Goal: Ask a question

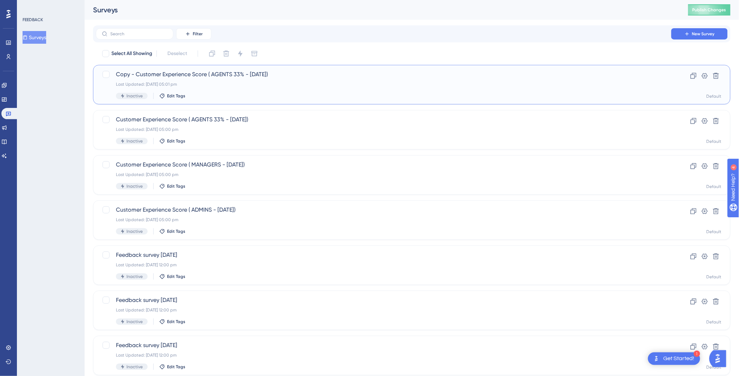
click at [221, 73] on span "Copy - Customer Experience Score ( AGENTS 33% - Sept 2025)" at bounding box center [383, 74] width 535 height 8
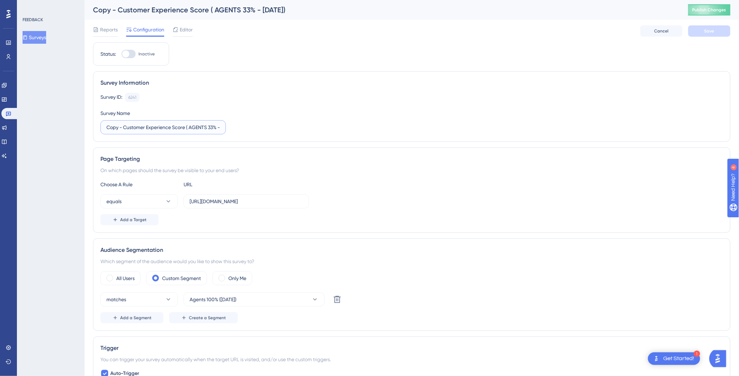
drag, startPoint x: 123, startPoint y: 128, endPoint x: 83, endPoint y: 128, distance: 40.2
click at [85, 128] on div "Performance Users Engagement Widgets Feedback Product Updates Knowledge Base AI…" at bounding box center [412, 380] width 655 height 761
type input "Customer Experience Score ( AGENTS 33% - Sept 2025)"
click at [703, 32] on button "Save" at bounding box center [709, 30] width 42 height 11
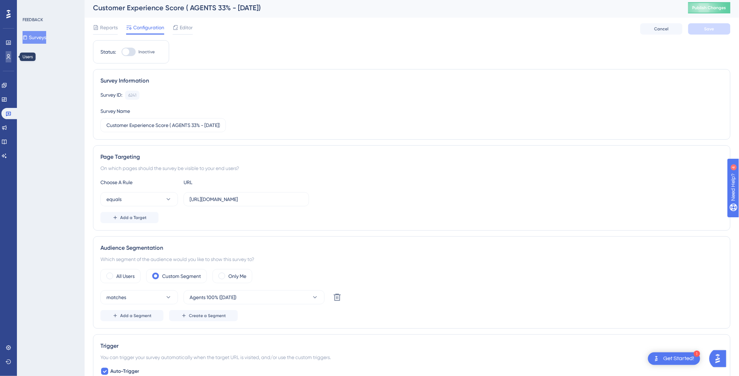
click at [6, 51] on link at bounding box center [9, 56] width 6 height 11
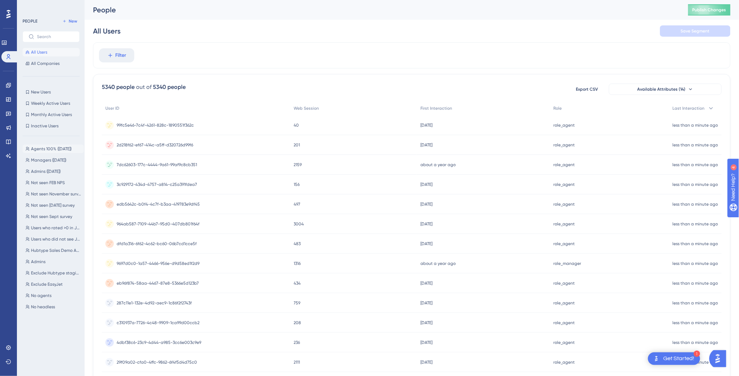
click at [58, 148] on span "Agents 100% ([DATE])" at bounding box center [51, 149] width 41 height 6
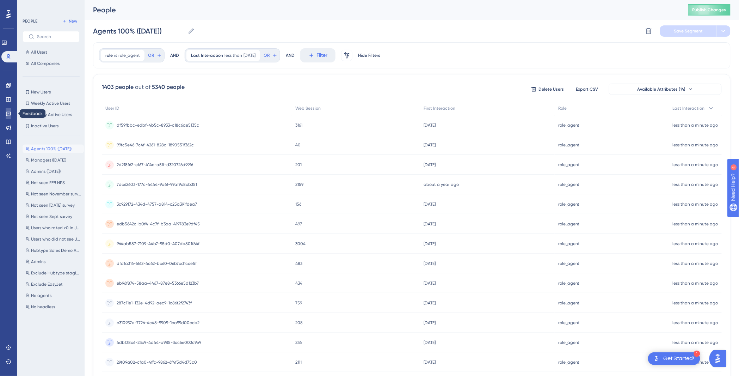
click at [7, 114] on icon at bounding box center [9, 114] width 6 height 6
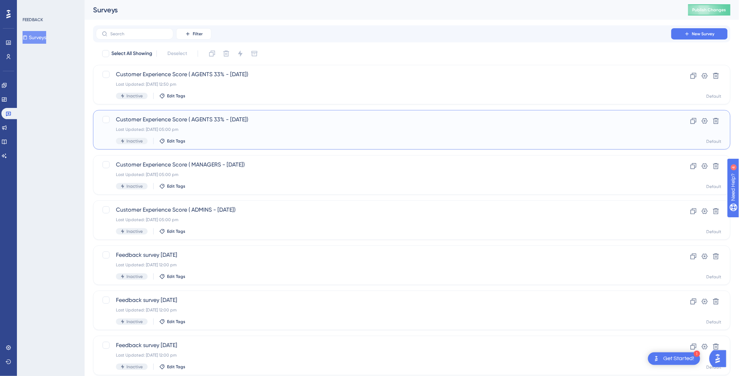
click at [211, 119] on span "Customer Experience Score ( AGENTS 33% - [DATE])" at bounding box center [383, 119] width 535 height 8
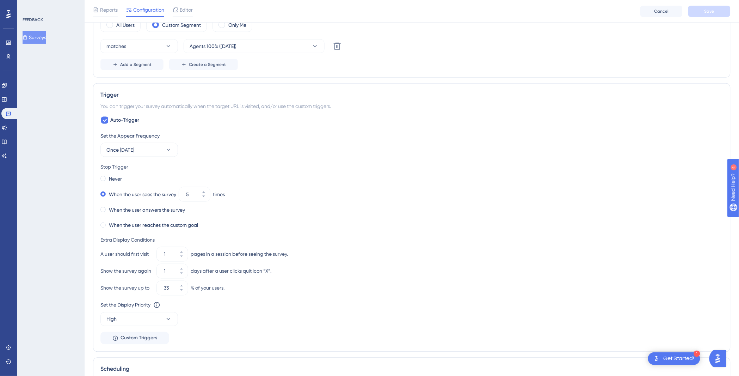
scroll to position [274, 0]
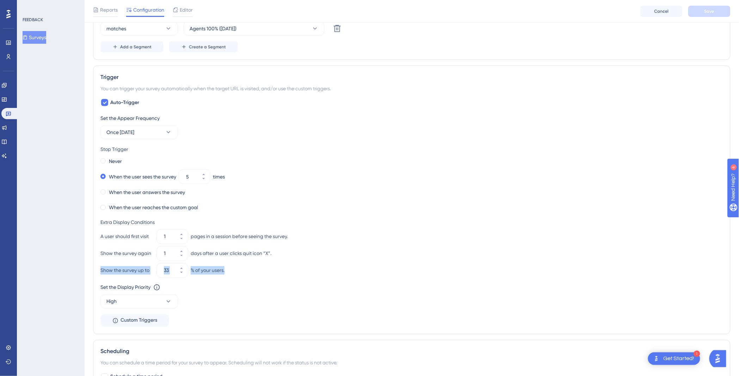
drag, startPoint x: 99, startPoint y: 271, endPoint x: 240, endPoint y: 270, distance: 140.3
click at [240, 270] on div "Trigger You can trigger your survey automatically when the target URL is visite…" at bounding box center [412, 200] width 638 height 269
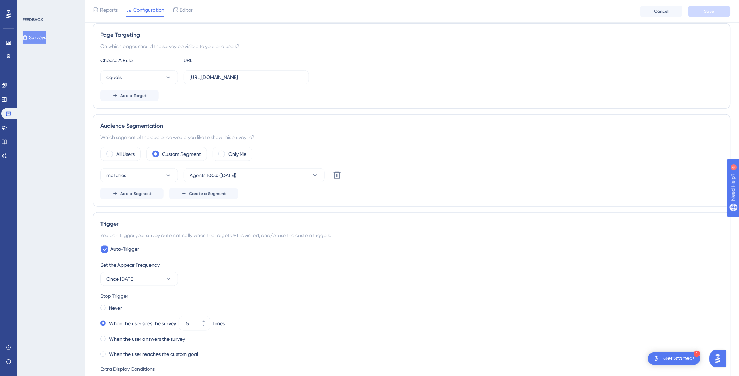
scroll to position [0, 0]
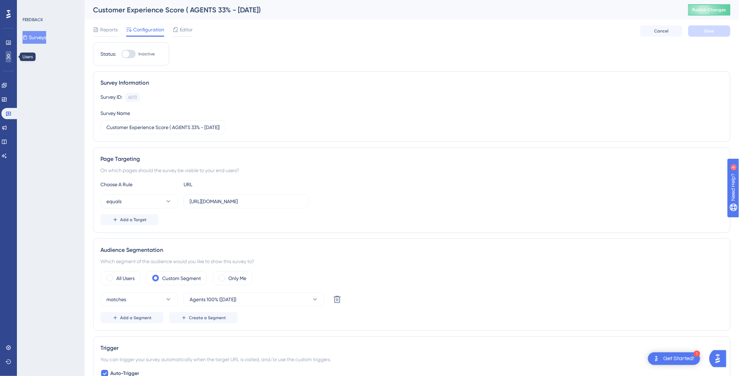
click at [6, 57] on icon at bounding box center [9, 57] width 6 height 6
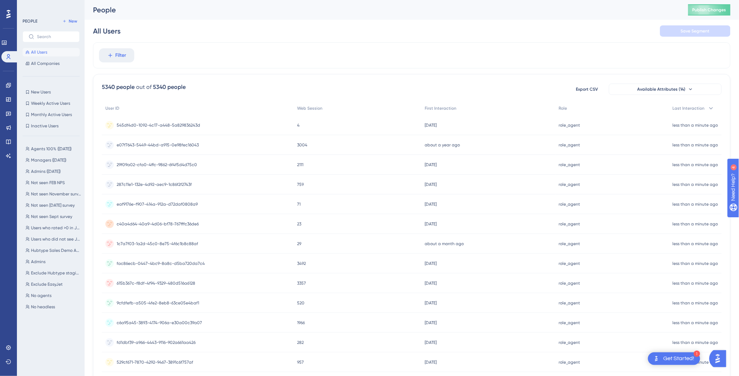
click at [82, 95] on div "PEOPLE New All Users All Companies New Users New Users Weekly Active Users Week…" at bounding box center [51, 188] width 68 height 376
click at [52, 146] on span "Agents 100% ([DATE])" at bounding box center [51, 149] width 41 height 6
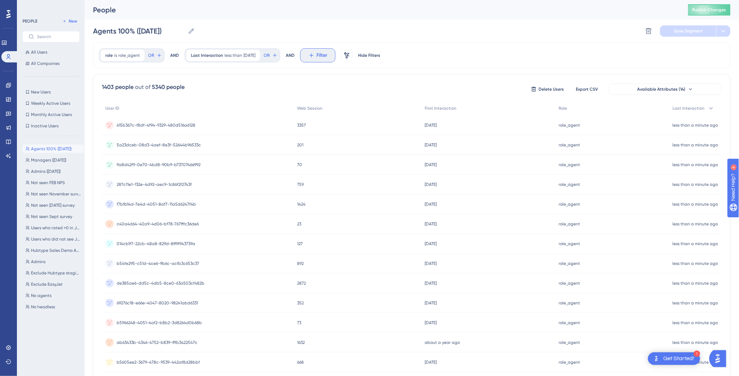
click at [328, 57] on span "Filter" at bounding box center [322, 55] width 11 height 8
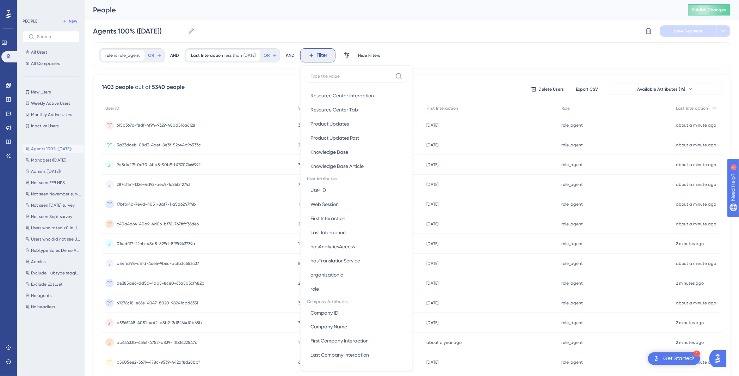
click at [400, 32] on div "Agents 100% (July 2025) Agents 100% (July 2025) Delete Segment Save Segment" at bounding box center [412, 31] width 638 height 23
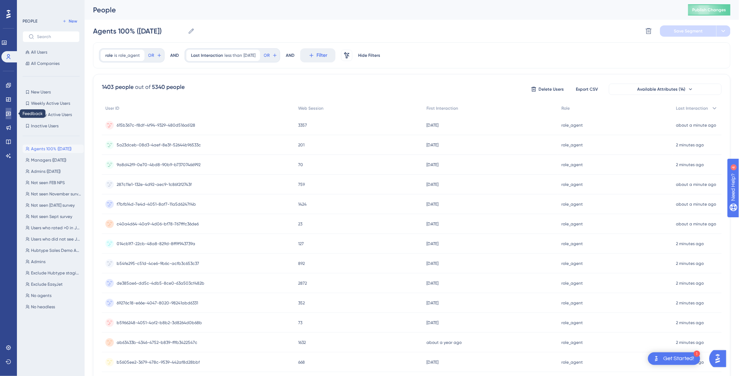
click at [8, 111] on icon at bounding box center [9, 114] width 6 height 6
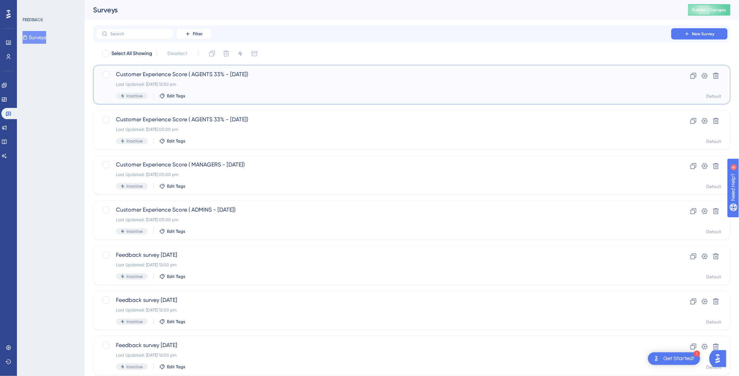
click at [265, 87] on div "Customer Experience Score ( AGENTS 33% - Sept 2025) Last Updated: 01 Sept 2025 …" at bounding box center [383, 84] width 535 height 29
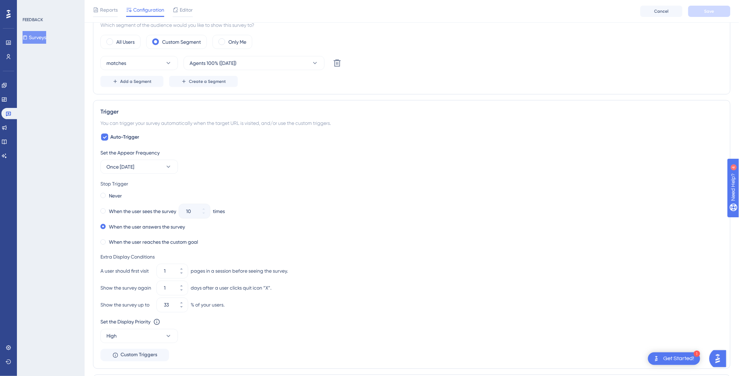
scroll to position [241, 0]
drag, startPoint x: 99, startPoint y: 152, endPoint x: 214, endPoint y: 167, distance: 115.3
click at [214, 167] on div "Trigger You can trigger your survey automatically when the target URL is visite…" at bounding box center [412, 232] width 638 height 269
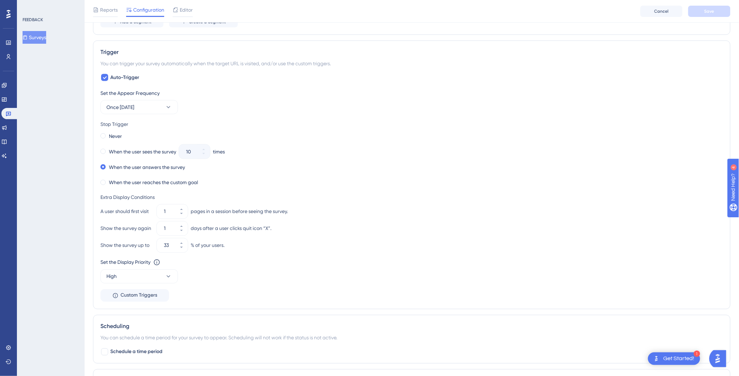
scroll to position [307, 0]
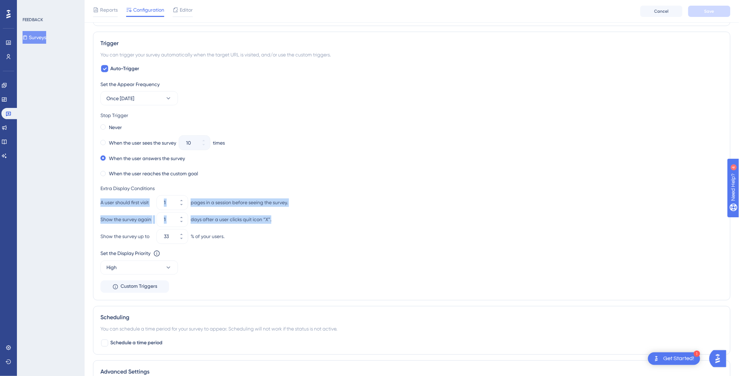
drag, startPoint x: 99, startPoint y: 203, endPoint x: 274, endPoint y: 219, distance: 175.9
click at [274, 219] on div "Trigger You can trigger your survey automatically when the target URL is visite…" at bounding box center [412, 166] width 638 height 269
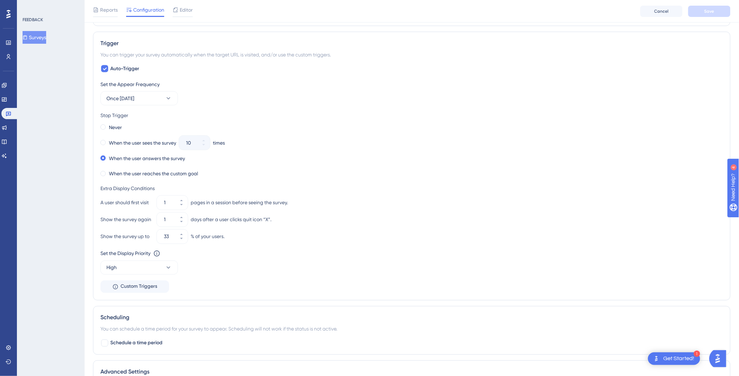
click at [197, 235] on div "% of your users." at bounding box center [208, 236] width 34 height 8
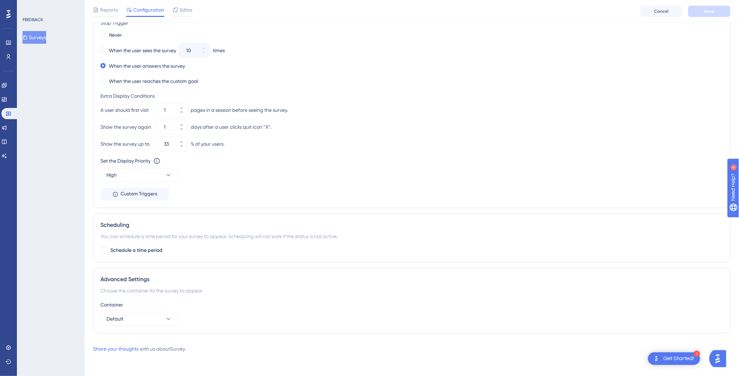
click at [142, 311] on div "Container Default" at bounding box center [411, 313] width 623 height 25
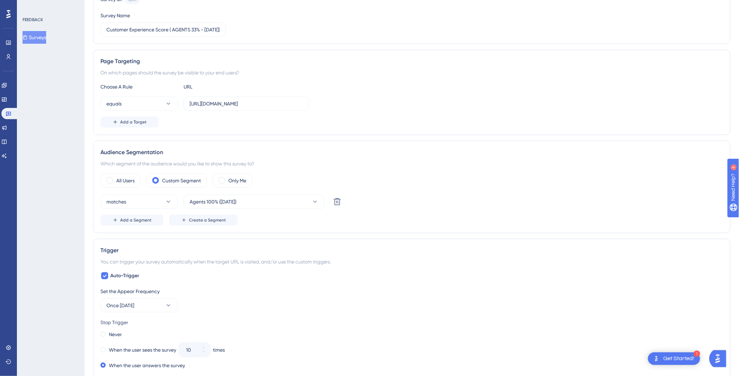
scroll to position [0, 0]
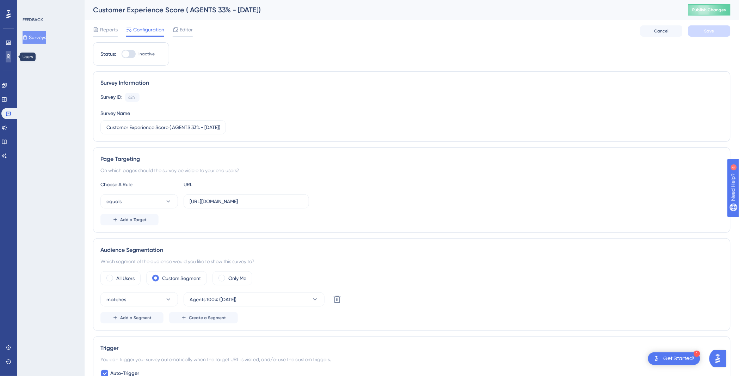
click at [6, 59] on icon at bounding box center [9, 57] width 6 height 6
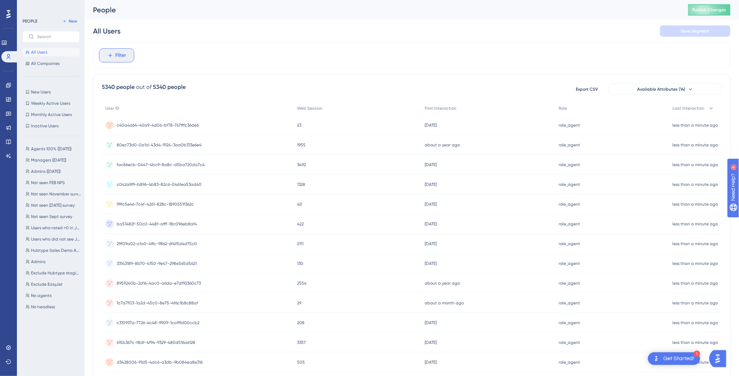
click at [126, 58] on span "Filter" at bounding box center [121, 55] width 11 height 8
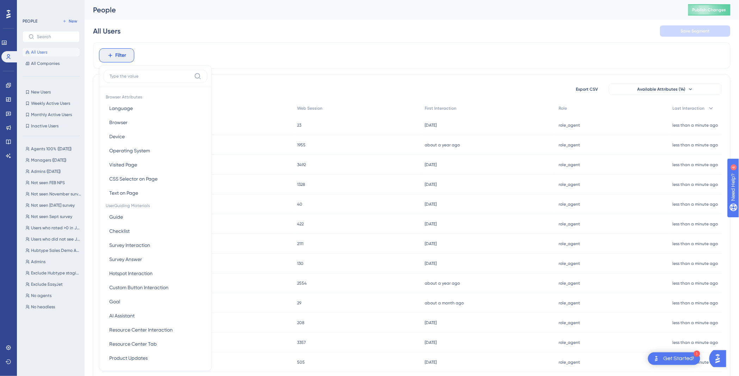
scroll to position [30, 0]
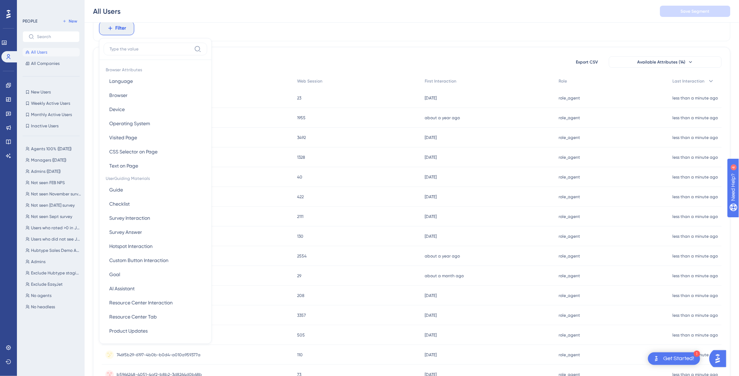
click at [174, 37] on div "Filter Browser Attributes Language Language Browser Browser Device Device Opera…" at bounding box center [412, 28] width 638 height 26
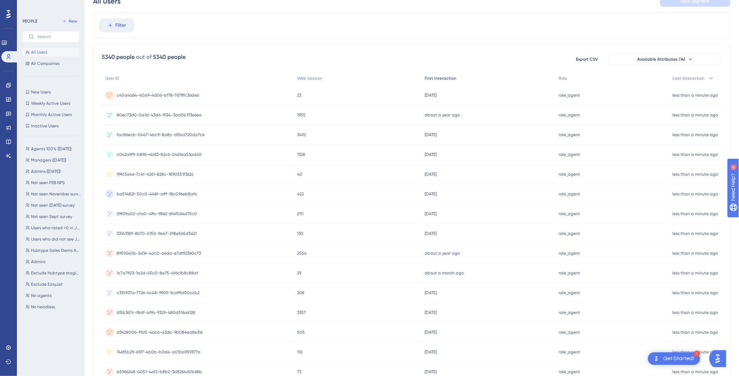
scroll to position [0, 0]
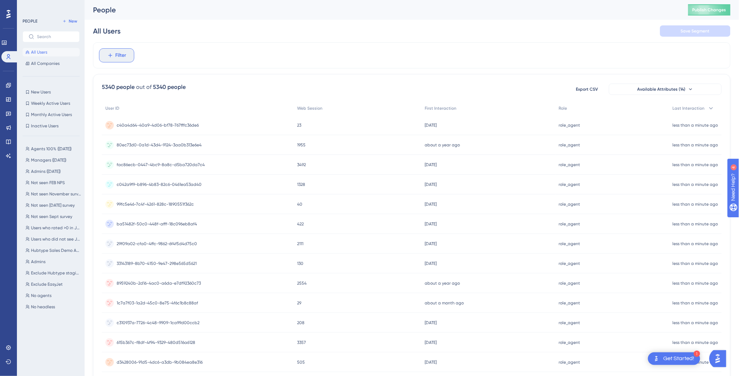
click at [131, 60] on button "Filter" at bounding box center [116, 55] width 35 height 14
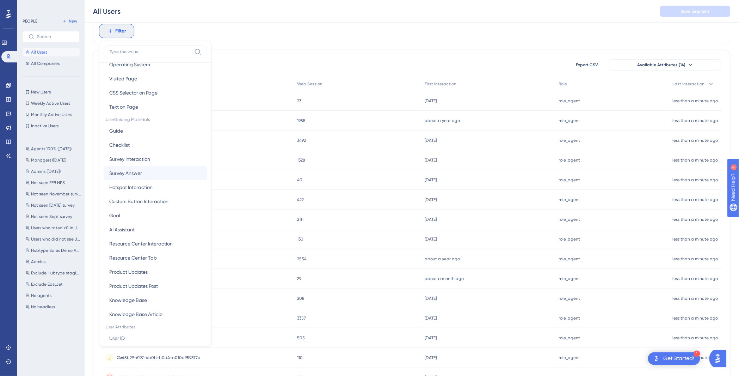
scroll to position [65, 0]
click at [43, 184] on span "Not seen FEB NPS" at bounding box center [48, 183] width 34 height 6
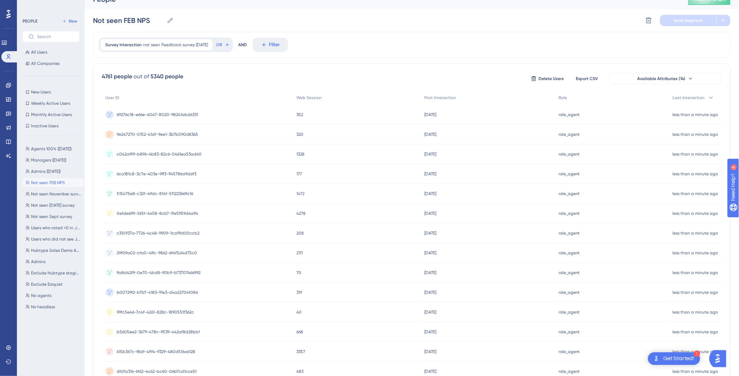
scroll to position [0, 0]
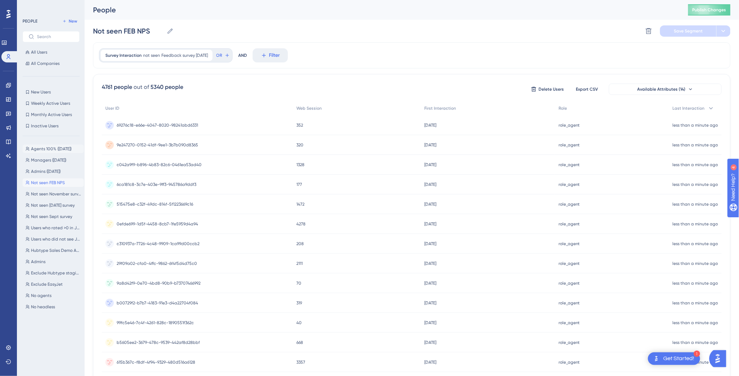
click at [36, 145] on button "Agents 100% (July 2025) Agents 100% (July 2025)" at bounding box center [53, 149] width 61 height 8
click at [4, 56] on link at bounding box center [9, 56] width 17 height 11
click at [72, 22] on span "New" at bounding box center [73, 21] width 8 height 6
type input "New Segment"
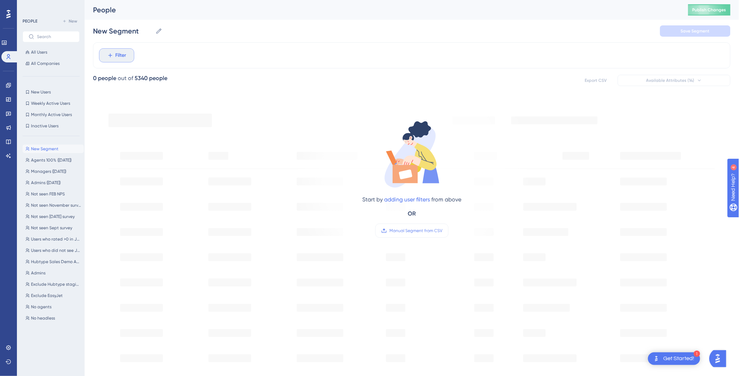
click at [108, 48] on button "Filter" at bounding box center [116, 55] width 35 height 14
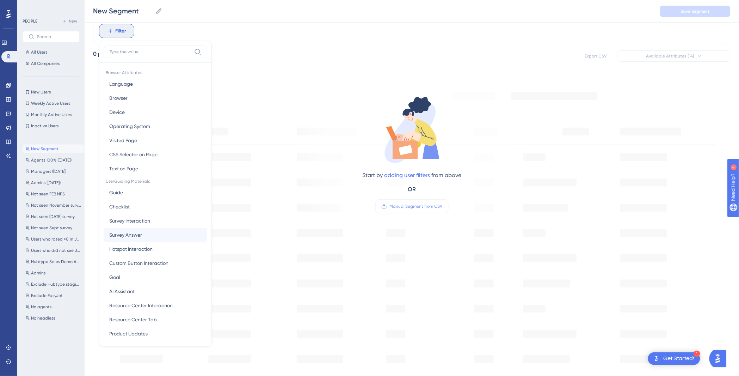
scroll to position [2, 0]
click at [172, 220] on button "Survey Interaction Survey Interaction" at bounding box center [156, 219] width 104 height 14
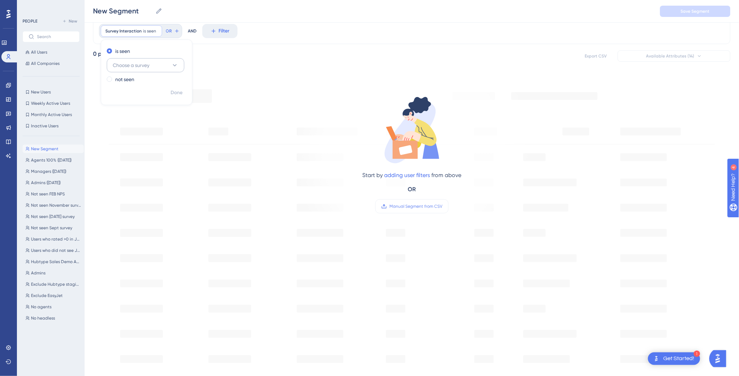
click at [157, 67] on button "Choose a survey" at bounding box center [146, 65] width 78 height 14
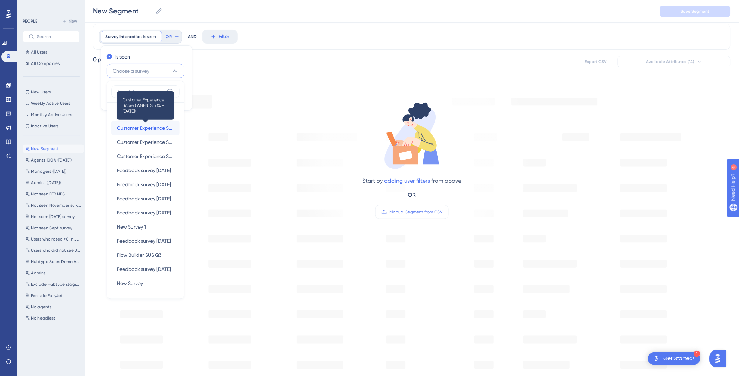
click at [150, 132] on span "Customer Experience Score ( AGENTS 33% - [DATE])" at bounding box center [145, 128] width 57 height 8
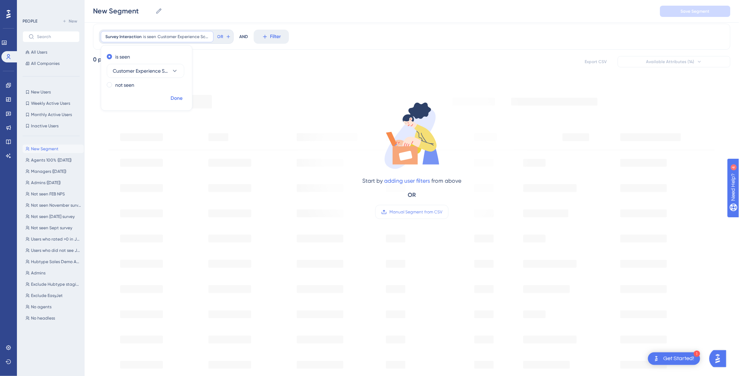
click at [175, 98] on span "Done" at bounding box center [177, 98] width 12 height 8
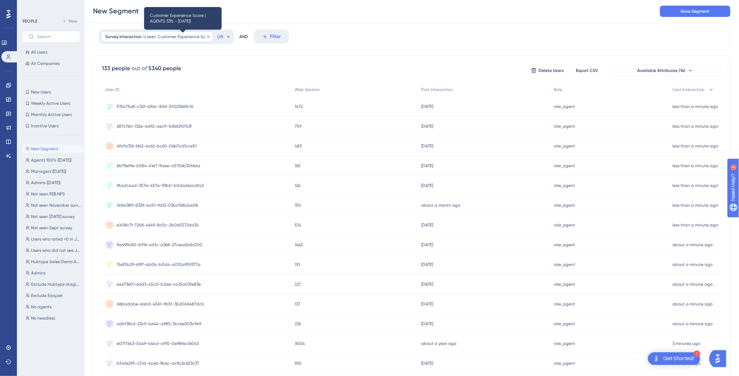
click at [177, 37] on span "Customer Experience Score ( AGENTS 33% - [DATE])" at bounding box center [183, 37] width 51 height 6
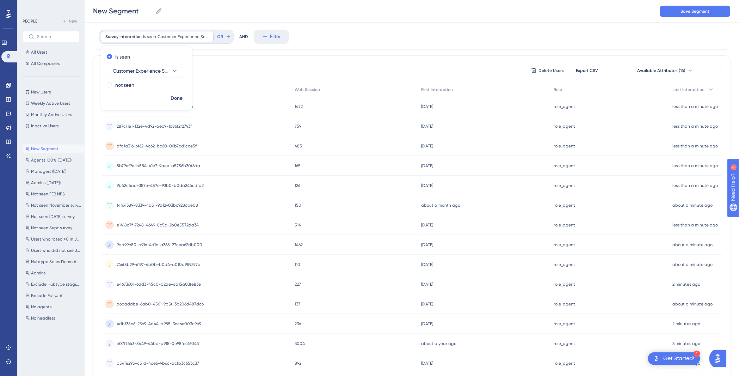
click at [267, 63] on div "133 people out of 5340 people Delete Users Export CSV Available Attributes (14)…" at bounding box center [412, 288] width 638 height 467
click at [264, 42] on button "Filter" at bounding box center [271, 37] width 35 height 14
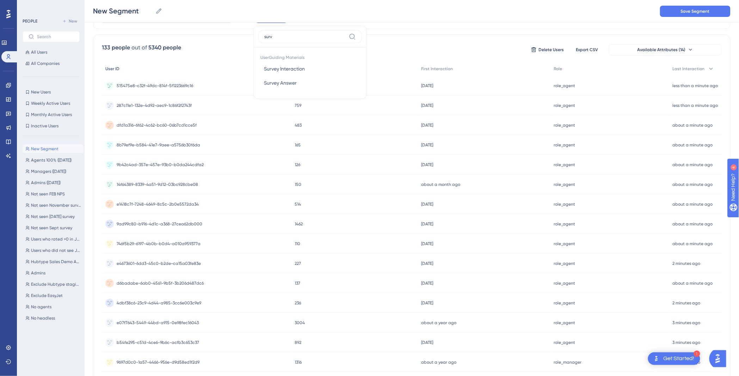
scroll to position [0, 0]
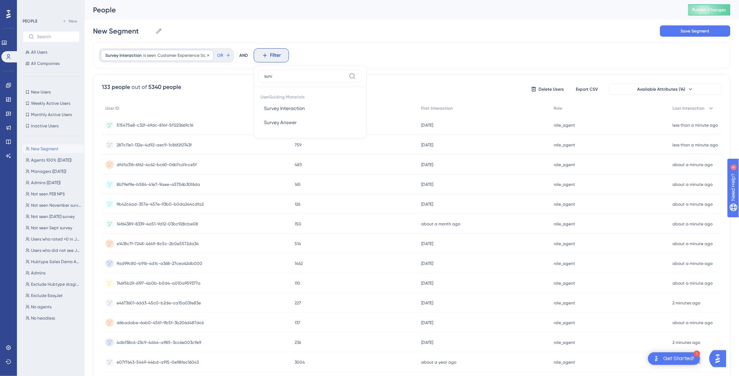
type input "surv"
click at [192, 56] on span "Customer Experience Score ( AGENTS 33% - [DATE])" at bounding box center [183, 56] width 51 height 6
click at [151, 91] on span "Customer Experience Score ( AGENTS 33% - [DATE])" at bounding box center [141, 89] width 56 height 8
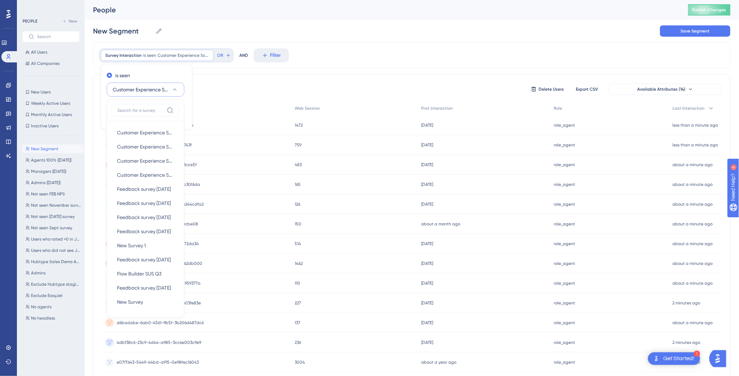
scroll to position [20, 0]
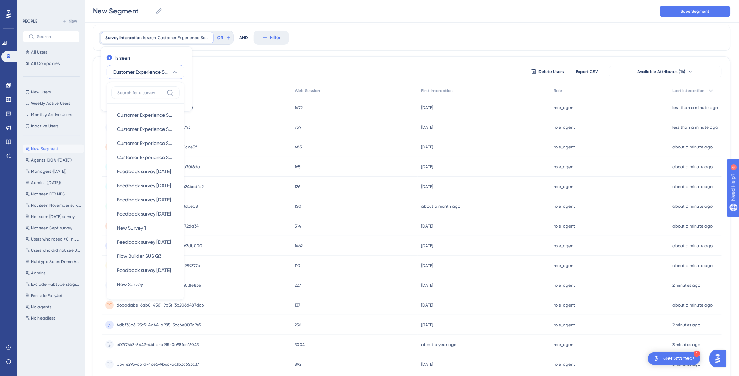
click at [151, 91] on input at bounding box center [140, 93] width 47 height 6
click at [213, 67] on div "133 people out of 5340 people Delete Users Export CSV Available Attributes (14)" at bounding box center [412, 71] width 620 height 13
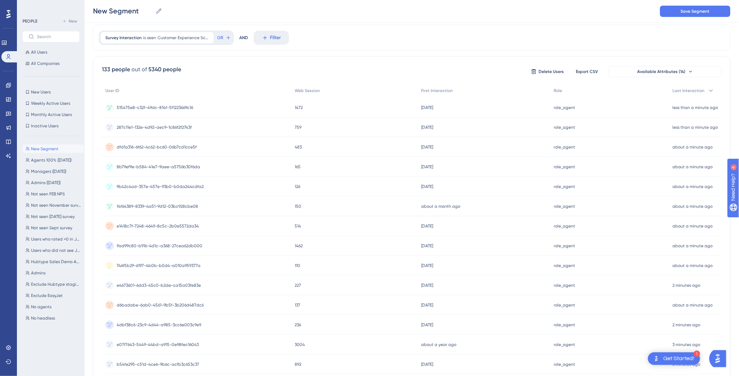
scroll to position [0, 0]
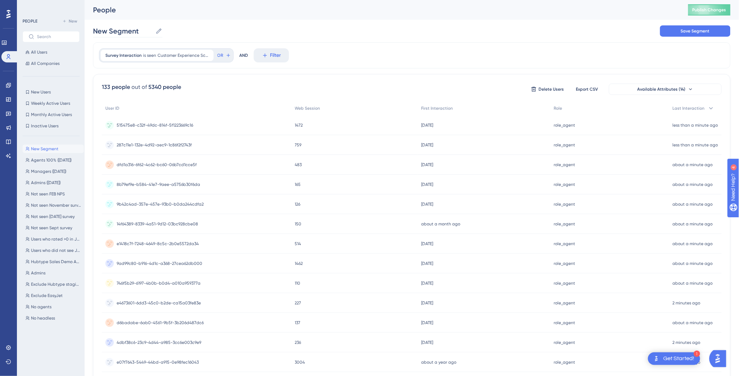
click at [159, 33] on icon at bounding box center [158, 30] width 7 height 7
click at [153, 33] on input "New Segment" at bounding box center [123, 31] width 60 height 10
drag, startPoint x: 143, startPoint y: 30, endPoint x: 53, endPoint y: 30, distance: 89.9
click at [85, 30] on div "Performance Users Engagement Widgets Feedback Product Updates Knowledge Base AI…" at bounding box center [412, 276] width 655 height 553
type input "S"
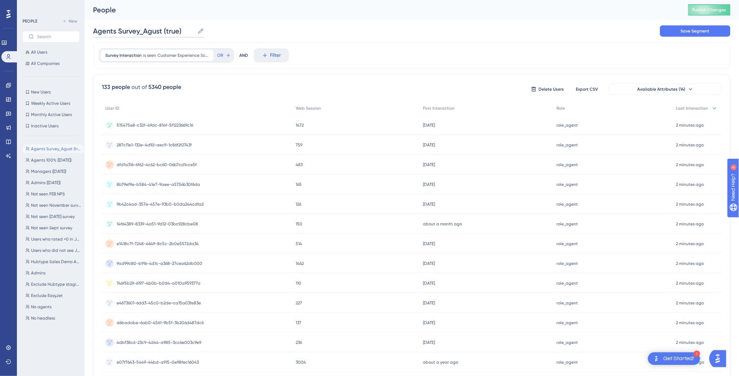
type input "Agents Survey_Agust (true)"
click at [199, 59] on div "Survey Interaction is seen Customer Experience Score ( AGENTS 33% - August 2025…" at bounding box center [157, 55] width 113 height 11
click at [199, 58] on div "Survey Interaction is seen Customer Experience Score ( AGENTS 33% - August 2025…" at bounding box center [157, 55] width 113 height 11
click at [177, 114] on span "Done" at bounding box center [177, 117] width 12 height 8
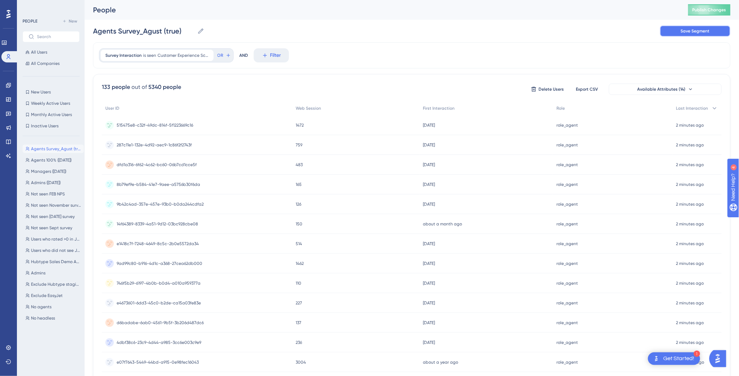
click at [700, 32] on span "Save Segment" at bounding box center [695, 31] width 29 height 6
click at [58, 319] on button "No headless No headless" at bounding box center [53, 318] width 61 height 8
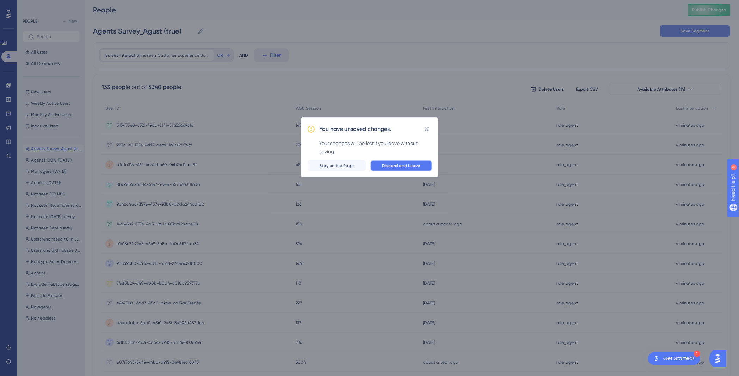
click at [403, 168] on span "Discard and Leave" at bounding box center [401, 166] width 38 height 6
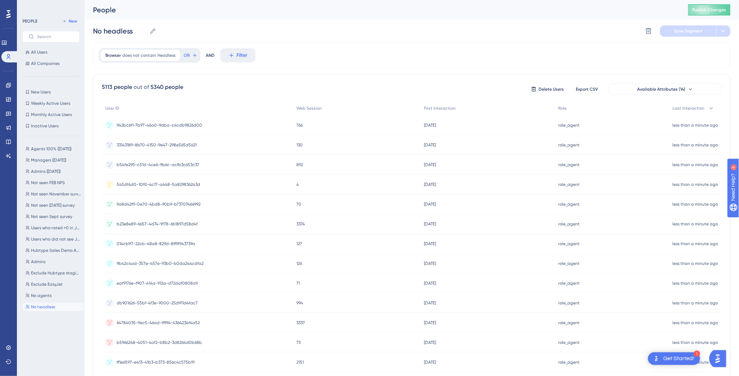
click at [57, 305] on button "No headless No headless" at bounding box center [53, 306] width 61 height 8
click at [644, 34] on button at bounding box center [648, 30] width 11 height 11
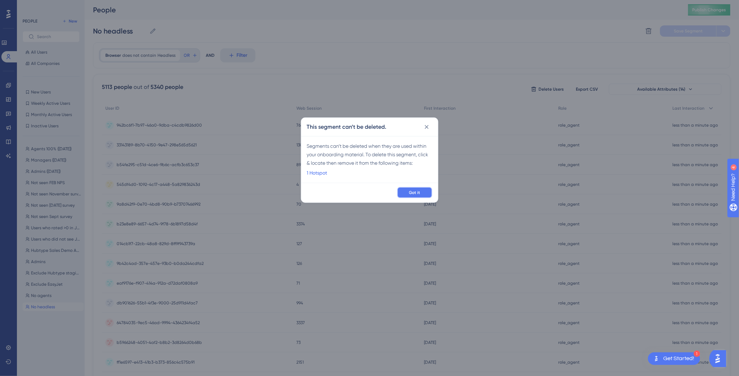
click at [412, 192] on span "Got it" at bounding box center [414, 193] width 11 height 6
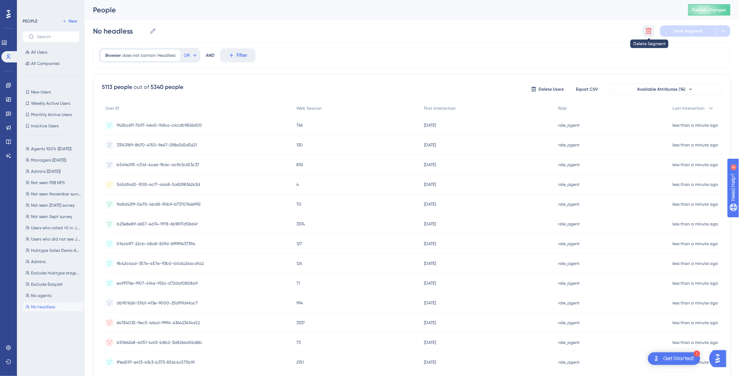
click at [651, 28] on icon at bounding box center [648, 30] width 7 height 7
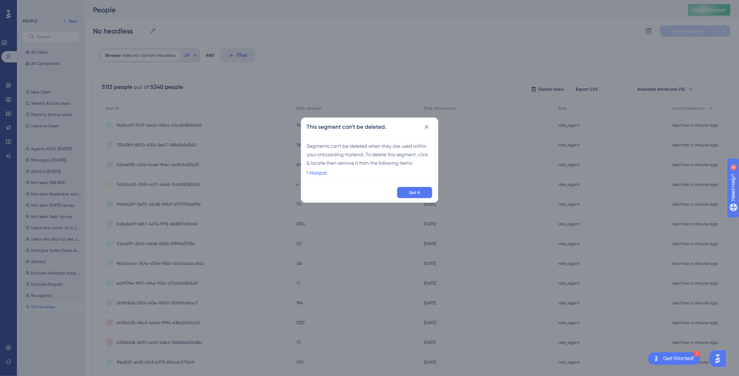
click at [412, 199] on div "Got it" at bounding box center [369, 193] width 137 height 20
click at [413, 191] on span "Got it" at bounding box center [414, 193] width 11 height 6
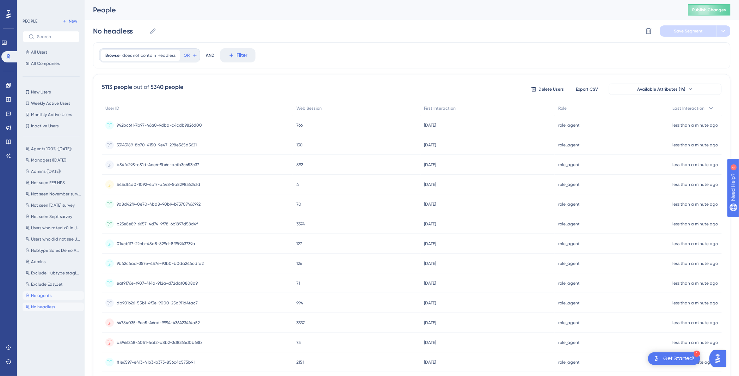
click at [60, 294] on button "No agents No agents" at bounding box center [53, 295] width 61 height 8
click at [52, 262] on button "Admins Admins" at bounding box center [53, 261] width 61 height 8
click at [649, 32] on icon at bounding box center [648, 30] width 7 height 7
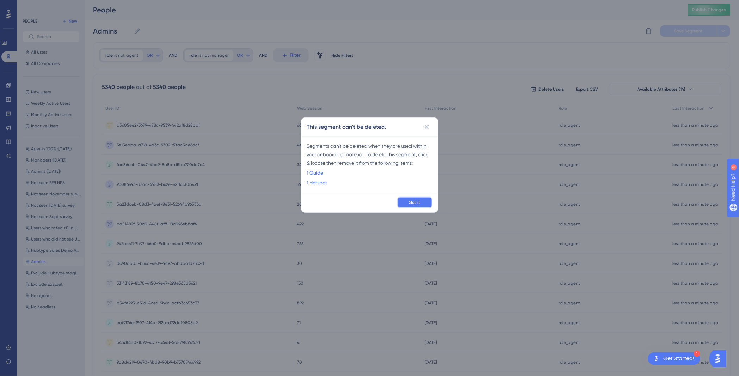
click at [412, 201] on span "Got it" at bounding box center [414, 203] width 11 height 6
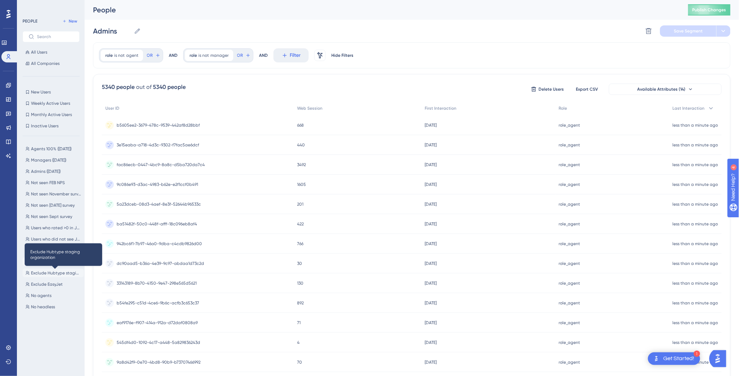
click at [66, 272] on span "Exclude Hubtype staging organization" at bounding box center [56, 273] width 50 height 6
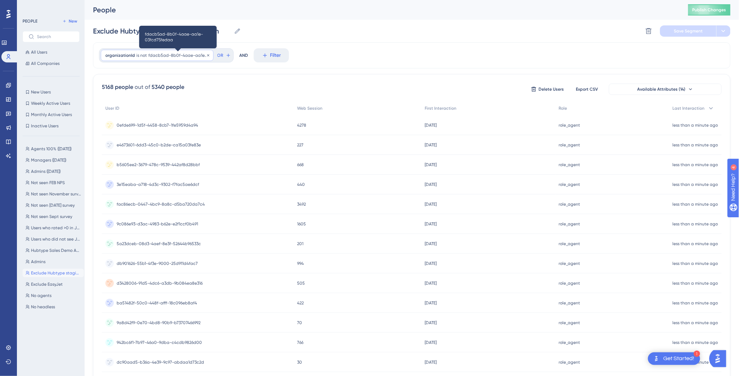
click at [194, 56] on span "fdacb5ad-8b0f-4aae-aa1e-03fcd75fedaa" at bounding box center [178, 56] width 61 height 6
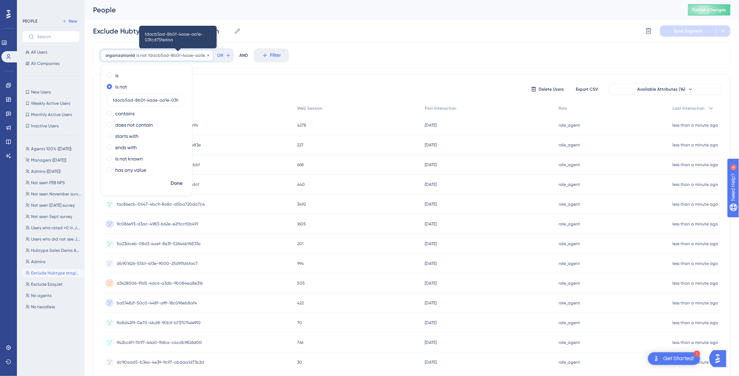
scroll to position [0, 18]
click at [131, 102] on input "fdacb5ad-8b0f-4aae-aa1e-03fcd75fedaa" at bounding box center [146, 100] width 66 height 5
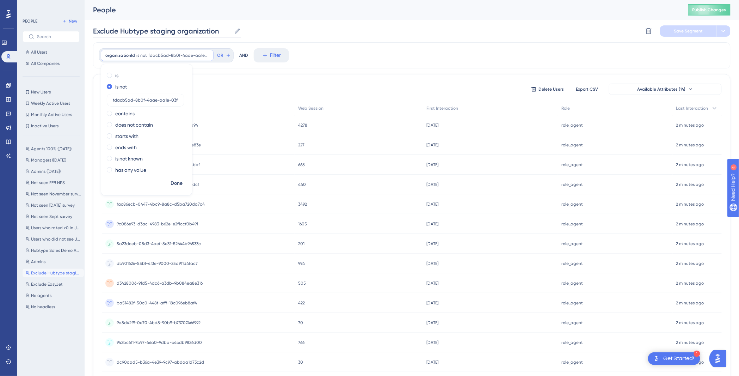
drag, startPoint x: 121, startPoint y: 30, endPoint x: 272, endPoint y: 30, distance: 150.9
click at [272, 30] on div "Exclude Hubtype staging organization Exclude Hubtype staging organization Delet…" at bounding box center [412, 31] width 638 height 23
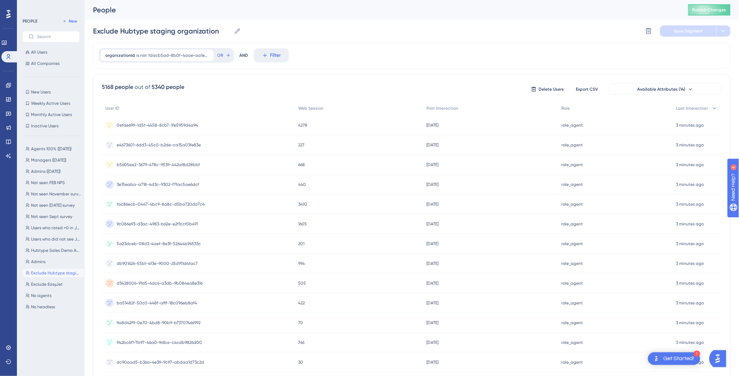
click at [207, 76] on div "5168 people out of 5340 people Delete Users Export CSV Available Attributes (14…" at bounding box center [412, 307] width 638 height 467
click at [47, 247] on span "Hubtype Sales Demo Admin" at bounding box center [56, 250] width 50 height 6
type input "Hubtype Sales Demo Admin"
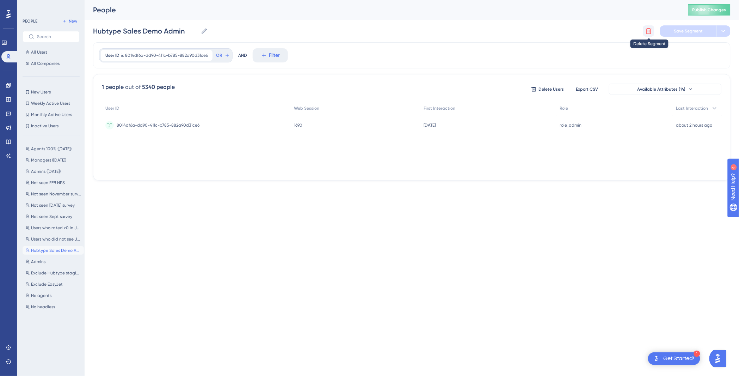
click at [649, 32] on icon at bounding box center [649, 31] width 6 height 6
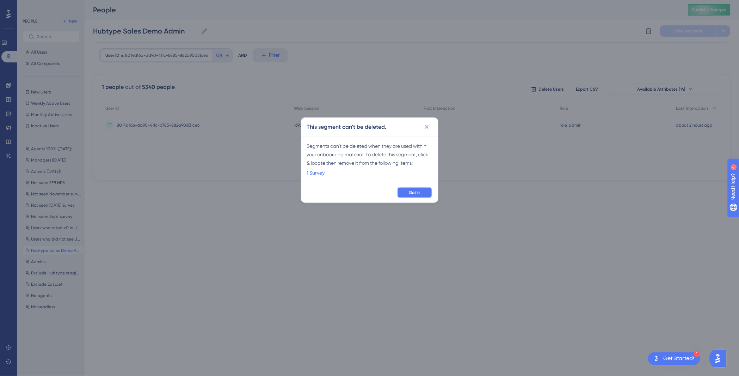
click at [405, 195] on button "Got it" at bounding box center [414, 192] width 35 height 11
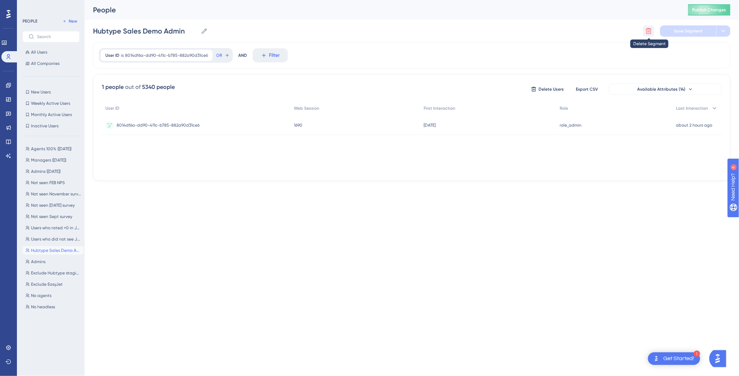
click at [645, 29] on icon at bounding box center [648, 30] width 7 height 7
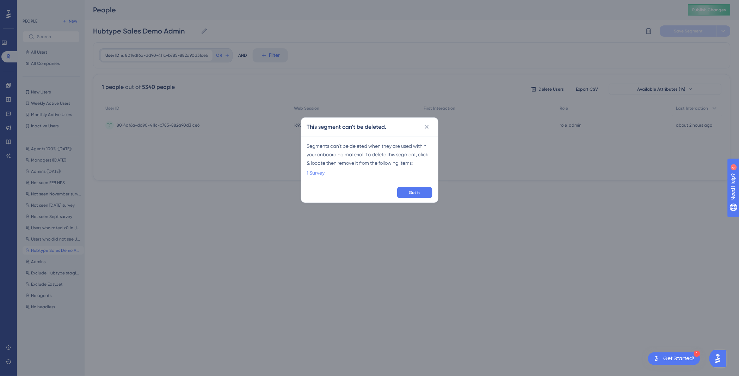
click at [318, 175] on link "1 Survey" at bounding box center [316, 173] width 18 height 8
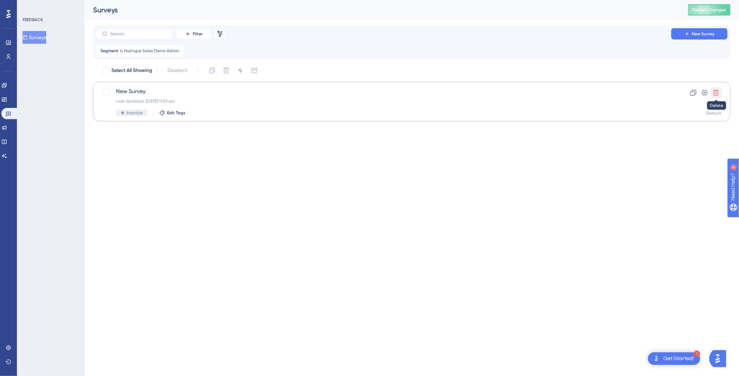
click at [716, 91] on icon at bounding box center [716, 92] width 7 height 7
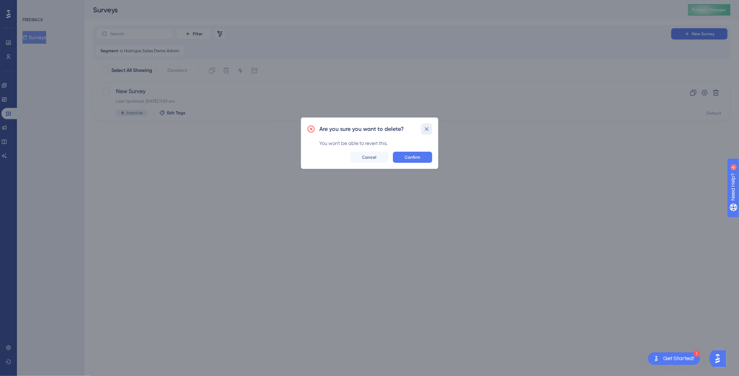
click at [426, 124] on button at bounding box center [426, 128] width 11 height 11
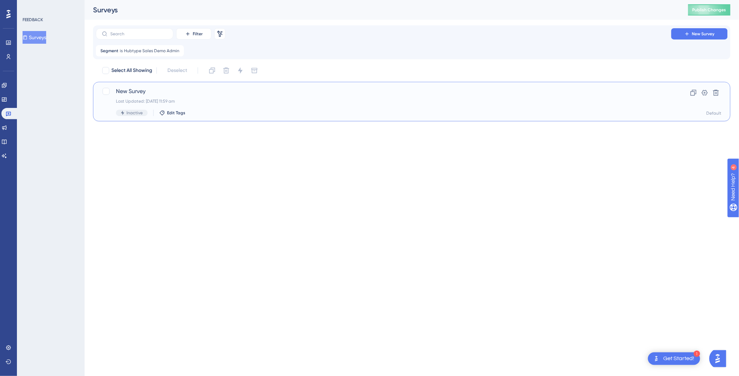
click at [127, 91] on span "New Survey" at bounding box center [383, 91] width 535 height 8
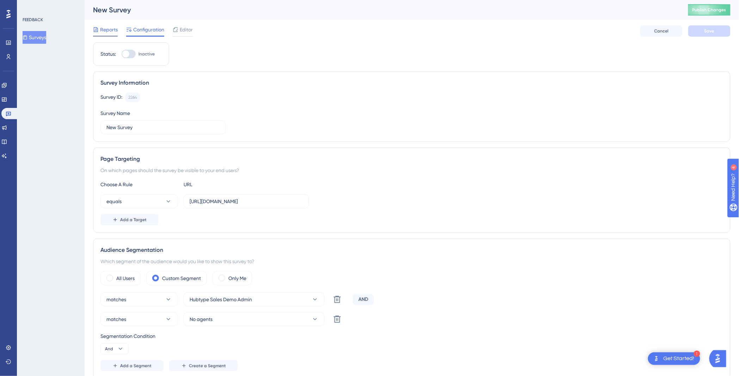
click at [112, 32] on span "Reports" at bounding box center [109, 29] width 18 height 8
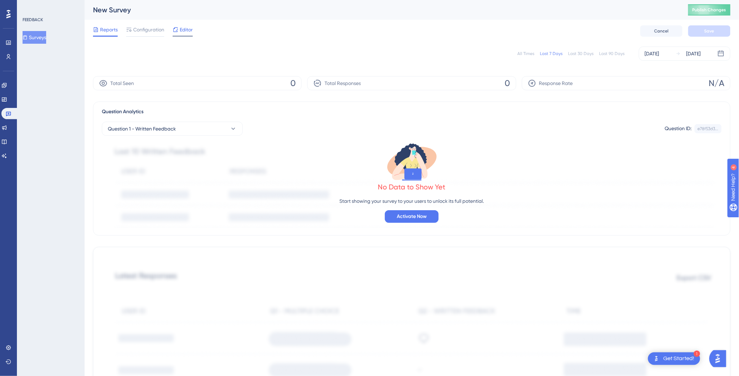
click at [185, 28] on span "Editor" at bounding box center [186, 29] width 13 height 8
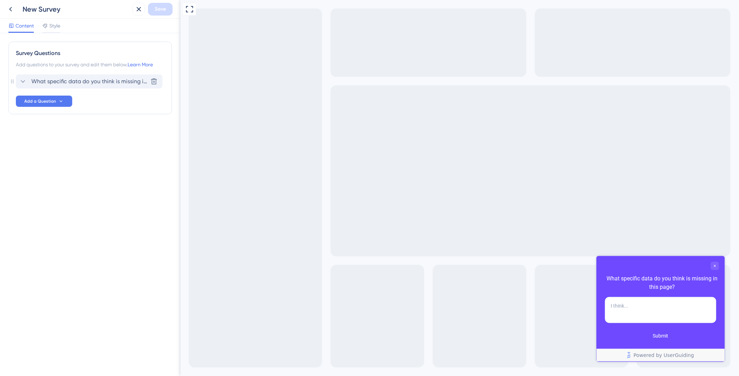
click at [124, 84] on span "What specific data do you think is missing in this page?" at bounding box center [89, 81] width 116 height 8
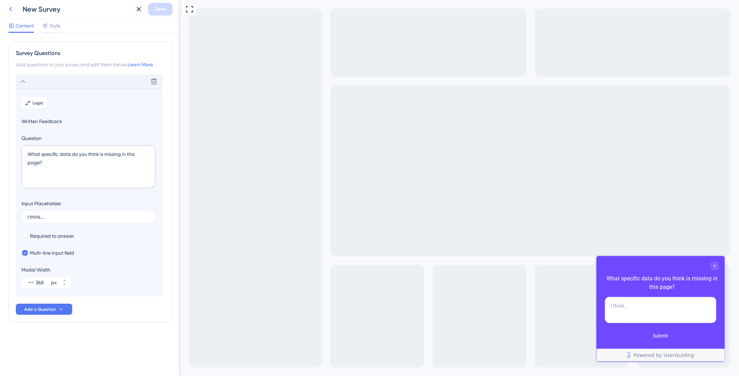
click at [10, 10] on icon at bounding box center [10, 9] width 3 height 5
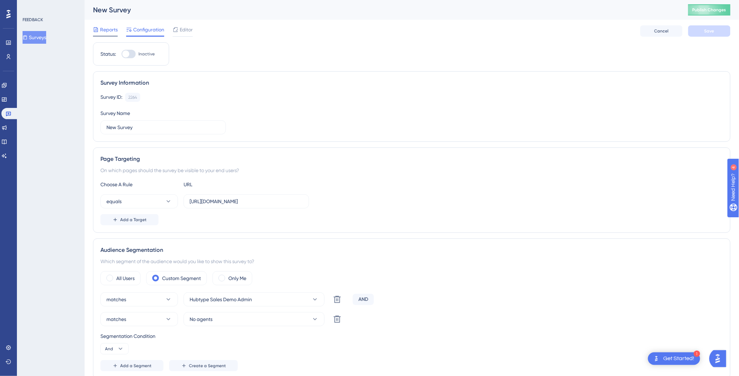
click at [111, 30] on span "Reports" at bounding box center [109, 29] width 18 height 8
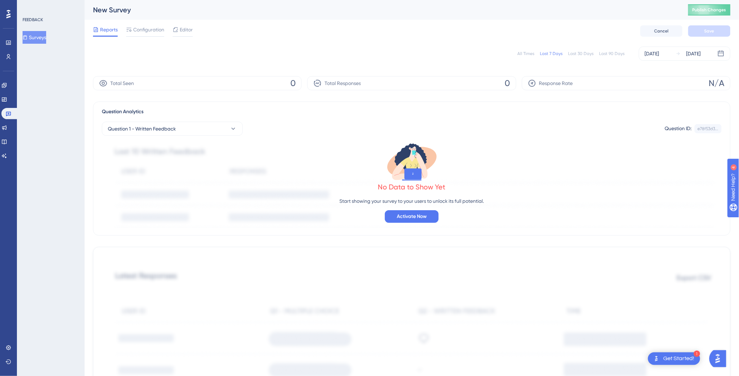
click at [37, 32] on button "Surveys" at bounding box center [35, 37] width 24 height 13
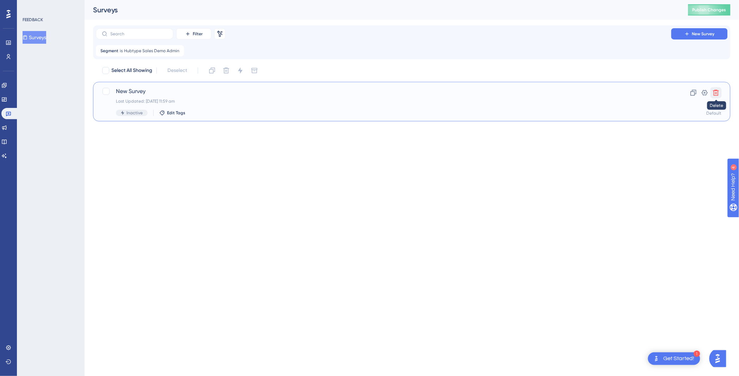
click at [718, 90] on icon at bounding box center [716, 92] width 7 height 7
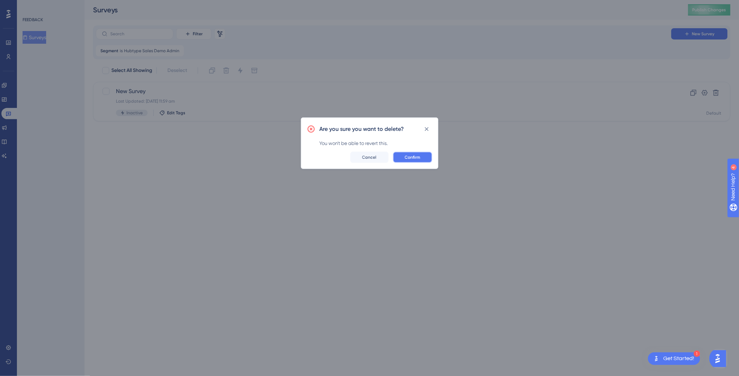
click at [406, 155] on span "Confirm" at bounding box center [413, 157] width 16 height 6
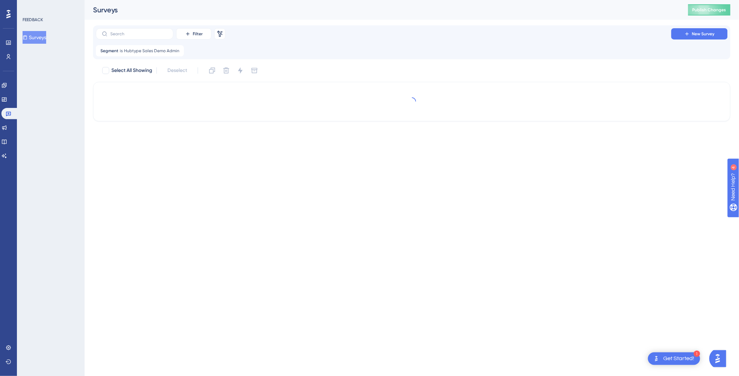
checkbox input "true"
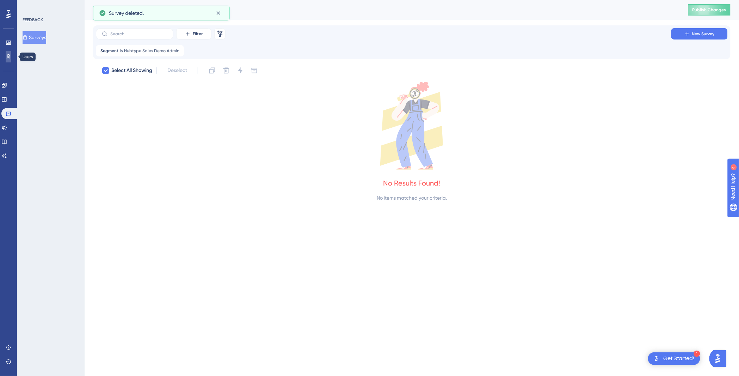
click at [10, 55] on icon at bounding box center [9, 56] width 4 height 5
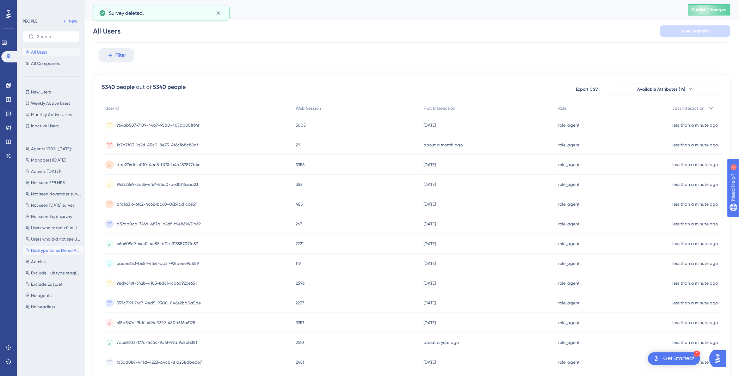
click at [61, 246] on button "Hubtype Sales Demo Admin Hubtype Sales Demo Admin" at bounding box center [53, 250] width 61 height 8
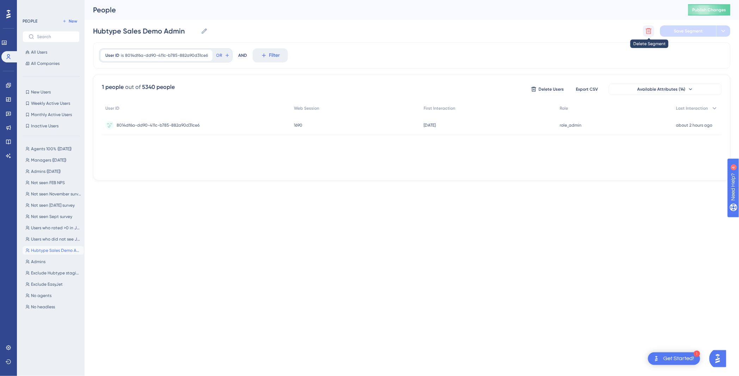
click at [650, 30] on icon at bounding box center [648, 30] width 7 height 7
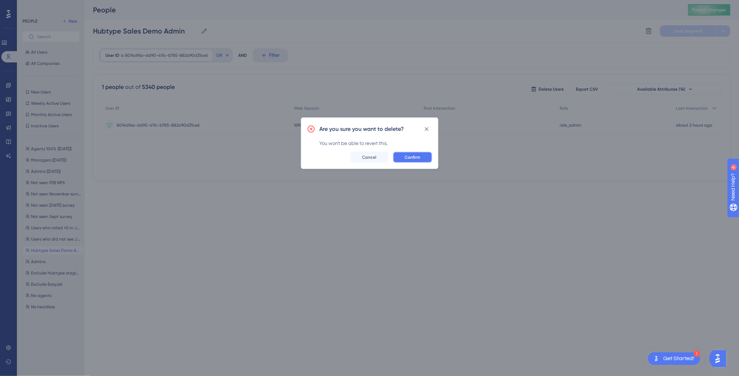
click at [410, 161] on button "Confirm" at bounding box center [412, 157] width 39 height 11
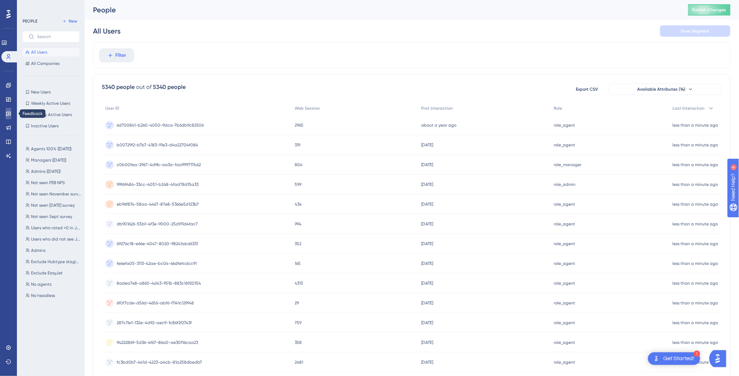
click at [6, 110] on link at bounding box center [9, 113] width 6 height 11
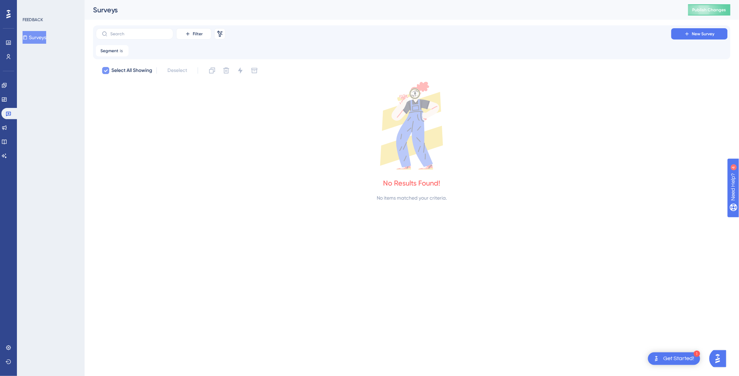
click at [104, 68] on icon at bounding box center [106, 71] width 4 height 6
click at [27, 35] on icon at bounding box center [25, 37] width 5 height 5
click at [8, 115] on icon at bounding box center [9, 114] width 6 height 6
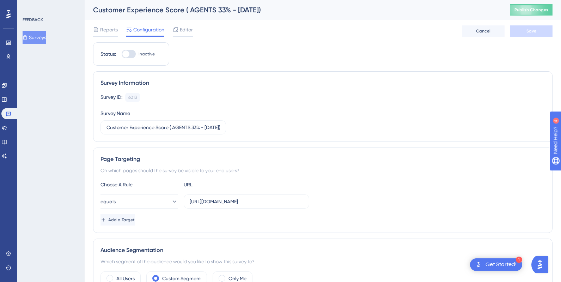
click at [486, 267] on div "Get Started!" at bounding box center [500, 265] width 31 height 8
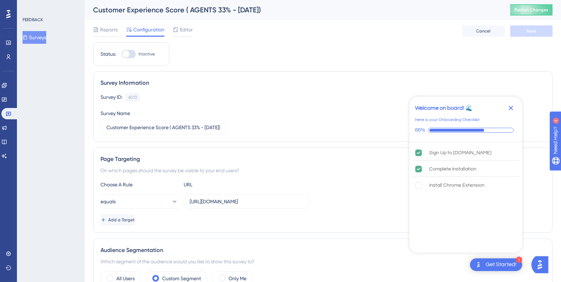
click at [510, 109] on icon "Close Checklist" at bounding box center [511, 108] width 5 height 5
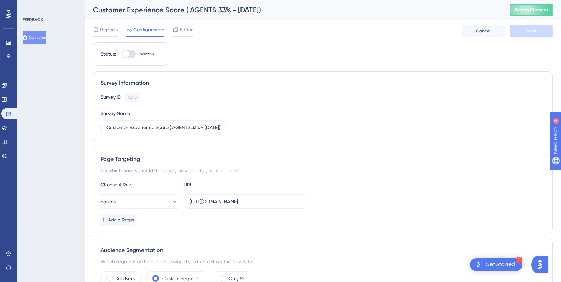
click at [541, 261] on img "Open AI Assistant Launcher" at bounding box center [539, 264] width 13 height 13
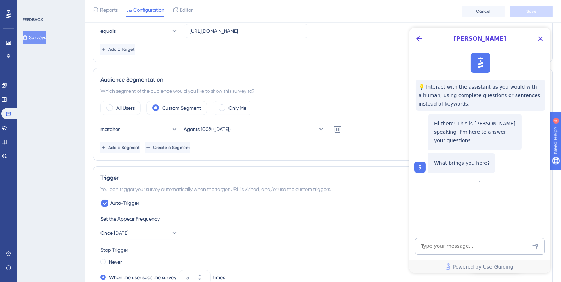
scroll to position [196, 0]
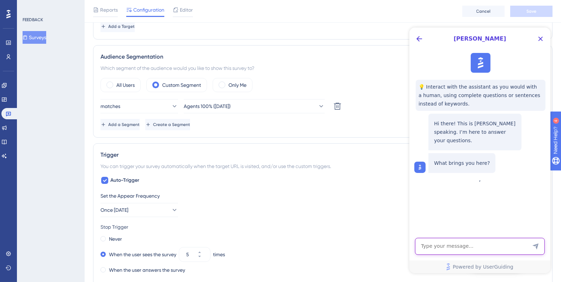
click at [478, 247] on textarea "AI Assistant Text Input" at bounding box center [480, 246] width 130 height 17
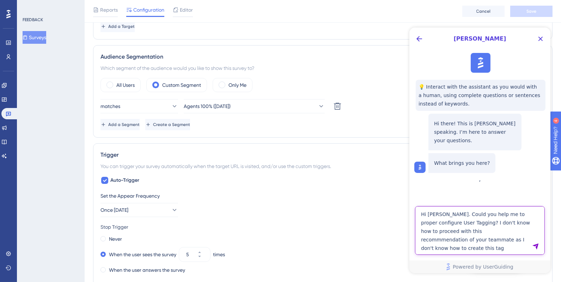
paste textarea "(e.g., Survey_August = true)."
click at [477, 247] on textarea "Hi [PERSON_NAME]. Could you help me to proper configure User Tagging? I don't k…" at bounding box center [480, 230] width 130 height 49
click at [473, 233] on textarea "Hi [PERSON_NAME]. Could you help me to proper configure User Tagging? I don't k…" at bounding box center [480, 230] width 130 height 49
click at [477, 233] on textarea "Hi [PERSON_NAME]. Could you help me to proper configure User Tagging? I don't k…" at bounding box center [480, 230] width 130 height 49
click at [443, 238] on textarea "Hi [PERSON_NAME]. Could you help me to proper configure User Tagging? I don't k…" at bounding box center [480, 230] width 130 height 49
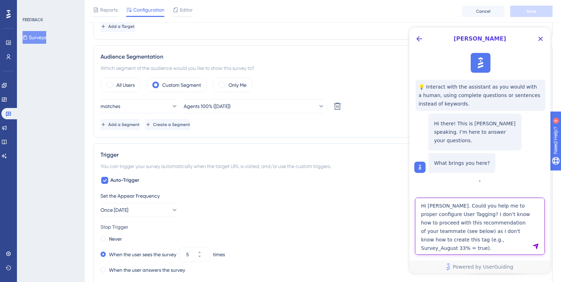
click at [448, 248] on textarea "Hi [PERSON_NAME]. Could you help me to proper configure User Tagging? I don't k…" at bounding box center [480, 225] width 130 height 57
paste textarea "Hi dear, I think the best path is to use % targeting and user tagging to avoid …"
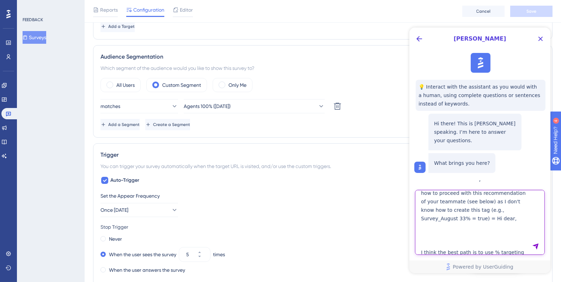
scroll to position [18, 0]
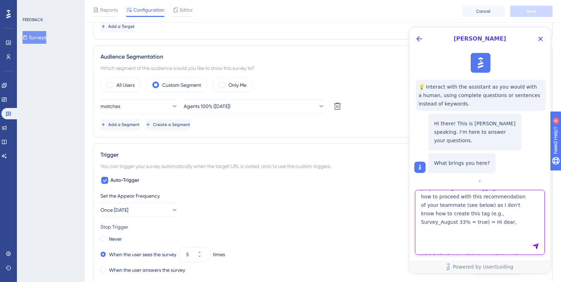
click at [439, 223] on textarea "Hi [PERSON_NAME]. Could you help me to proper configure User Tagging? I don't k…" at bounding box center [480, 222] width 130 height 65
click at [436, 222] on textarea "Hi [PERSON_NAME]. Could you help me to proper configure User Tagging? I don't k…" at bounding box center [480, 222] width 130 height 65
click at [449, 240] on textarea "Hi [PERSON_NAME]. Could you help me to proper configure User Tagging? I don't k…" at bounding box center [480, 222] width 130 height 65
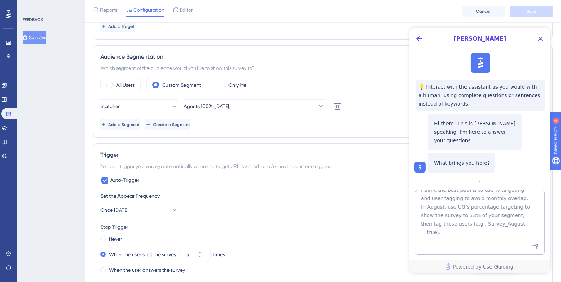
click at [32, 67] on div "FEEDBACK Surveys" at bounding box center [51, 141] width 68 height 282
click at [7, 50] on div "Performance Users" at bounding box center [9, 49] width 6 height 25
click at [7, 55] on icon at bounding box center [9, 56] width 4 height 5
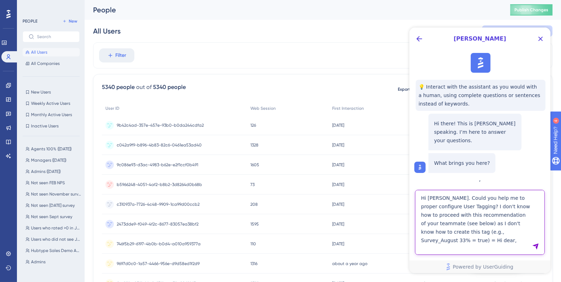
drag, startPoint x: 476, startPoint y: 249, endPoint x: 409, endPoint y: 140, distance: 128.0
click at [409, 140] on div "[PERSON_NAME] 💡 Interact with the assistant as you would with a human, using co…" at bounding box center [479, 149] width 141 height 245
click at [429, 201] on textarea "Hi [PERSON_NAME]. Could you help me to proper configure User Tagging? I don't k…" at bounding box center [480, 222] width 130 height 65
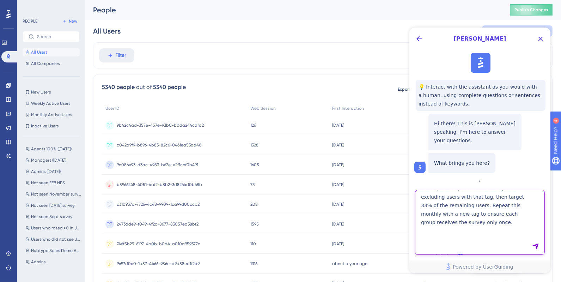
drag, startPoint x: 420, startPoint y: 197, endPoint x: 492, endPoint y: 308, distance: 132.3
click at [492, 273] on html "[PERSON_NAME] 💡 Interact with the assistant as you would with a human, using co…" at bounding box center [479, 149] width 141 height 245
click at [457, 243] on textarea "Hi [PERSON_NAME]. Could you help me to proper configure User Tagging? I don't k…" at bounding box center [480, 222] width 130 height 65
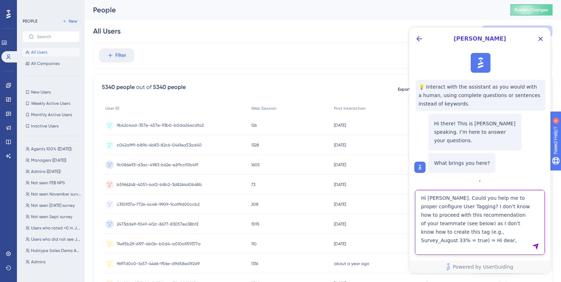
click at [478, 238] on textarea "Hi [PERSON_NAME]. Could you help me to proper configure User Tagging? I don't k…" at bounding box center [480, 222] width 130 height 65
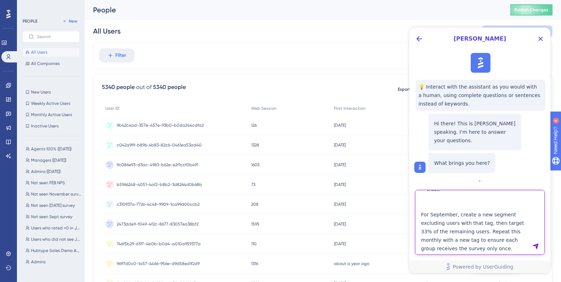
scroll to position [111, 0]
drag, startPoint x: 416, startPoint y: 201, endPoint x: 468, endPoint y: 239, distance: 65.1
click at [468, 239] on textarea "Hi [PERSON_NAME]. Could you help me to proper configure User Tagging? I don't k…" at bounding box center [480, 222] width 130 height 65
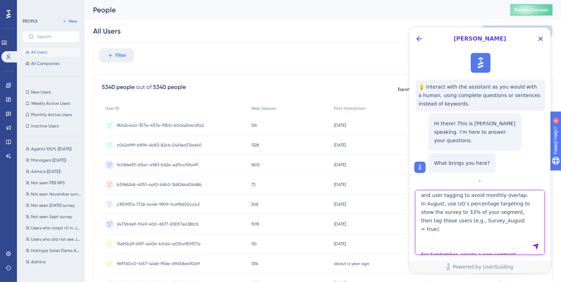
scroll to position [4, 0]
drag, startPoint x: 467, startPoint y: 229, endPoint x: 433, endPoint y: 238, distance: 35.4
click at [433, 238] on textarea "Hi [PERSON_NAME]. Could you help me to proper configure User Tagging? I don't k…" at bounding box center [480, 222] width 130 height 65
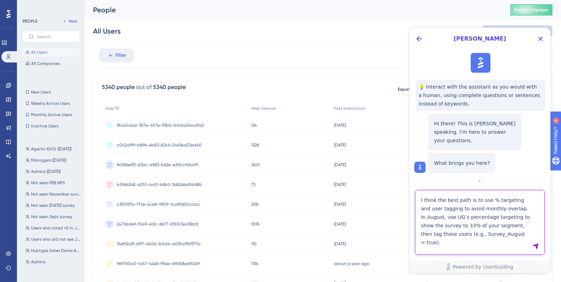
scroll to position [58, 0]
drag, startPoint x: 502, startPoint y: 222, endPoint x: 518, endPoint y: 236, distance: 21.3
click at [518, 236] on textarea "Hi [PERSON_NAME]. Could you help me to proper configure User Tagging? I don't k…" at bounding box center [480, 222] width 130 height 65
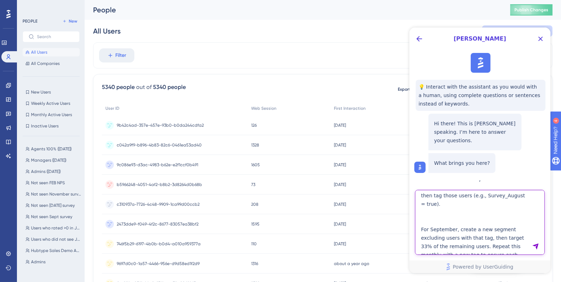
scroll to position [97, 0]
drag, startPoint x: 418, startPoint y: 218, endPoint x: 489, endPoint y: 226, distance: 70.9
click at [489, 226] on textarea "Hi [PERSON_NAME]. Could you help me to proper configure User Tagging? I don't k…" at bounding box center [480, 222] width 130 height 65
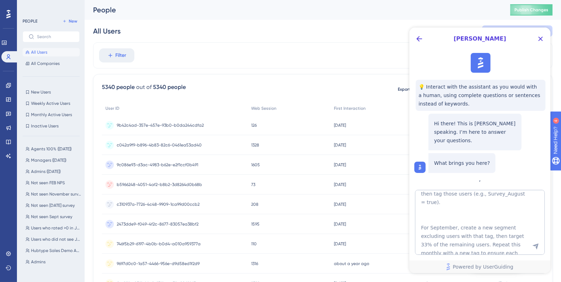
scroll to position [106, 0]
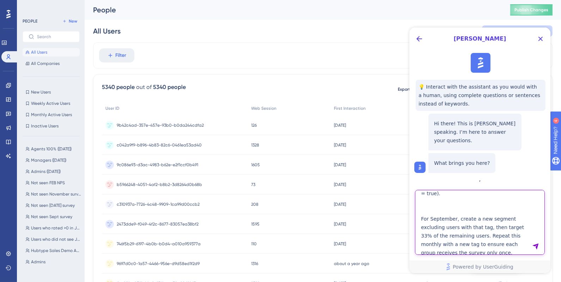
click at [426, 217] on textarea "Hi [PERSON_NAME]. Could you help me to proper configure User Tagging? I don't k…" at bounding box center [480, 222] width 130 height 65
drag, startPoint x: 417, startPoint y: 210, endPoint x: 483, endPoint y: 218, distance: 66.4
click at [483, 218] on textarea "Hi [PERSON_NAME]. Could you help me to proper configure User Tagging? I don't k…" at bounding box center [480, 222] width 130 height 65
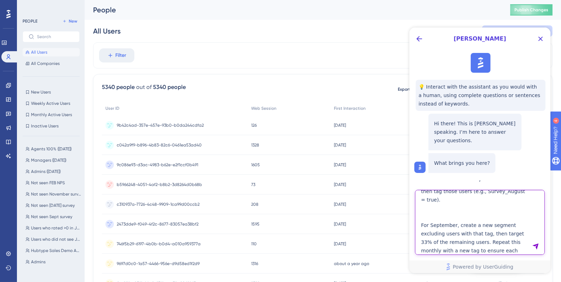
scroll to position [102, 0]
click at [468, 215] on textarea "Hi [PERSON_NAME]. Could you help me to proper configure User Tagging? I don't k…" at bounding box center [480, 222] width 130 height 65
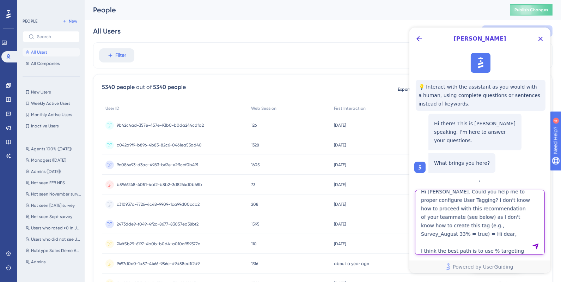
scroll to position [4, 0]
click at [479, 202] on textarea "Hi [PERSON_NAME]. Could you help me to proper configure User Tagging? I don't k…" at bounding box center [480, 222] width 130 height 65
click at [485, 218] on textarea "Hi [PERSON_NAME]. Could you help me to proper configure User Tagging? I don't k…" at bounding box center [480, 222] width 130 height 65
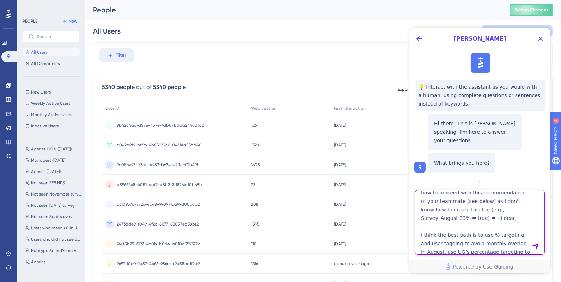
scroll to position [23, 0]
click at [483, 220] on textarea "Hi [PERSON_NAME]. Could you help me to proper configure User Tagging? I don't k…" at bounding box center [480, 222] width 130 height 65
click at [438, 216] on textarea "Hi [PERSON_NAME]. Could you help me to proper configure User Tagging? I don't k…" at bounding box center [480, 222] width 130 height 65
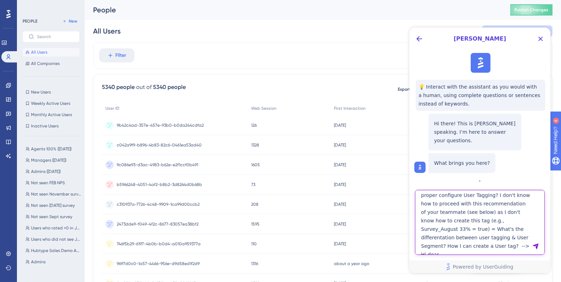
scroll to position [13, 0]
drag, startPoint x: 471, startPoint y: 211, endPoint x: 436, endPoint y: 228, distance: 38.9
click at [436, 228] on textarea "Hi [PERSON_NAME]. Could you help me to proper configure User Tagging? I don't k…" at bounding box center [480, 222] width 130 height 65
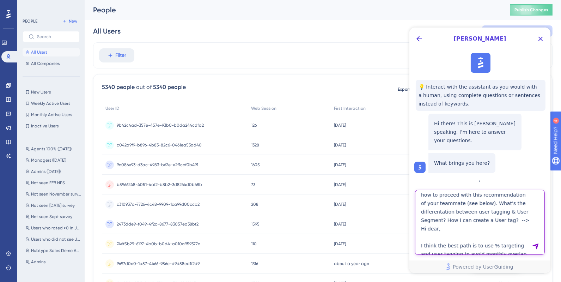
scroll to position [22, 0]
click at [521, 219] on textarea "Hi [PERSON_NAME]. Could you help me to proper configure User Tagging? I don't k…" at bounding box center [480, 222] width 130 height 65
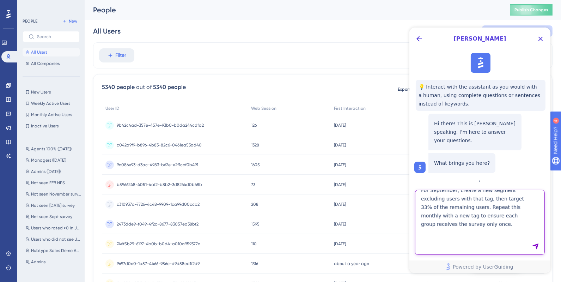
scroll to position [145, 0]
type textarea "Hi [PERSON_NAME]. Could you help me to proper configure User Tagging? I don't k…"
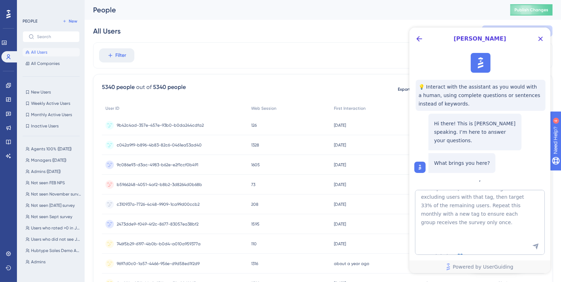
click at [532, 244] on icon "Send Message" at bounding box center [535, 246] width 7 height 7
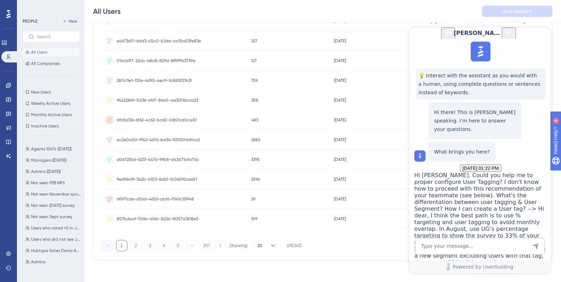
scroll to position [282, 0]
drag, startPoint x: 477, startPoint y: 95, endPoint x: 536, endPoint y: 146, distance: 77.7
click at [510, 247] on textarea "AI Assistant Text Input" at bounding box center [480, 246] width 130 height 17
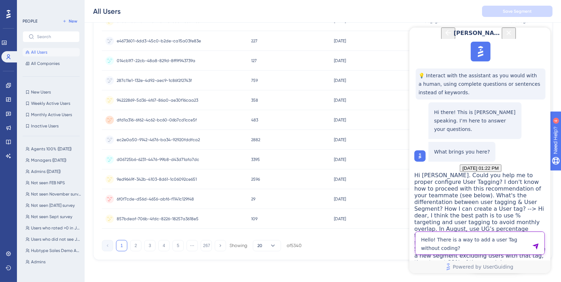
click at [512, 238] on textarea "Hello! There is a way to add a user Tag without coding?" at bounding box center [480, 242] width 130 height 23
click at [482, 250] on textarea "Hello! There is a way to add a user Tag avoiding coding?" at bounding box center [480, 242] width 130 height 23
click at [509, 237] on textarea "Hello! There is a way to add a user Tag avoiding coding?" at bounding box center [480, 242] width 130 height 23
click at [495, 245] on textarea "Hello! There is a way to add a user Tag avoiding coding?" at bounding box center [480, 242] width 130 height 23
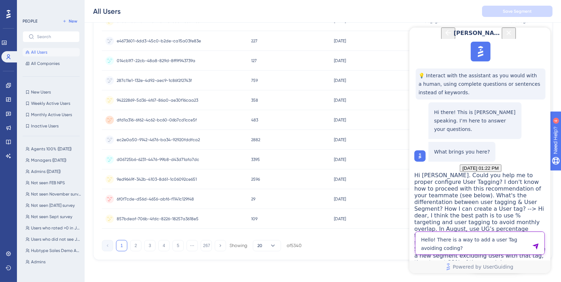
click at [510, 238] on textarea "Hello! There is a way to add a user Tag avoiding coding?" at bounding box center [480, 242] width 130 height 23
click at [507, 241] on textarea "Hello! There is a way to add a user Tag through the User Guiding platform to av…" at bounding box center [480, 239] width 130 height 32
drag, startPoint x: 522, startPoint y: 250, endPoint x: 363, endPoint y: 227, distance: 159.9
click at [409, 227] on html "[PERSON_NAME] 💡 Interact with the assistant as you would with a human, using co…" at bounding box center [479, 149] width 141 height 245
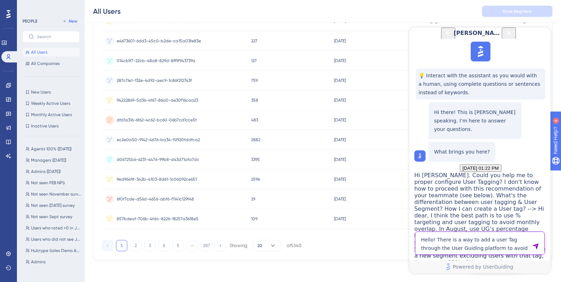
paste textarea "Is there any way to add a user tag via the User Guiding platform to avoid havin…"
click at [433, 246] on textarea "Hello! Is there any way to add a user tag via the User Guiding platform to avoi…" at bounding box center [480, 239] width 130 height 32
type textarea "Hello! Is there any way to add a user tag via the User Guiding platform to avoi…"
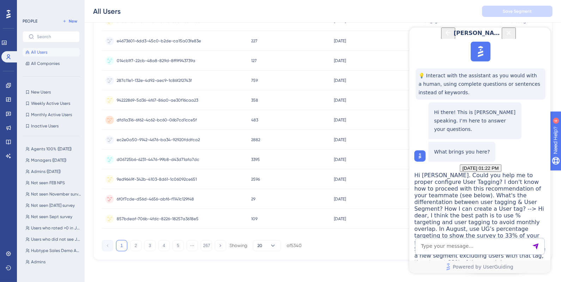
drag, startPoint x: 508, startPoint y: 158, endPoint x: 429, endPoint y: 123, distance: 87.3
click at [429, 122] on div "No, you can't add a user tag through the platform’s UI—you need to send that at…" at bounding box center [474, 120] width 93 height 37
click at [8, 57] on icon at bounding box center [9, 57] width 6 height 6
click at [53, 182] on span "Not seen FEB NPS" at bounding box center [48, 183] width 34 height 6
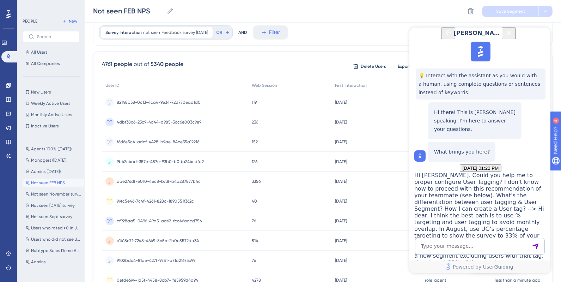
scroll to position [0, 0]
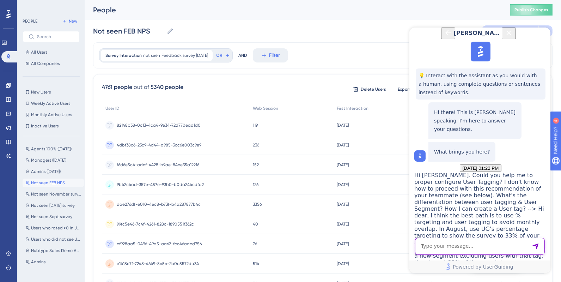
click at [447, 246] on textarea "AI Assistant Text Input" at bounding box center [480, 246] width 130 height 17
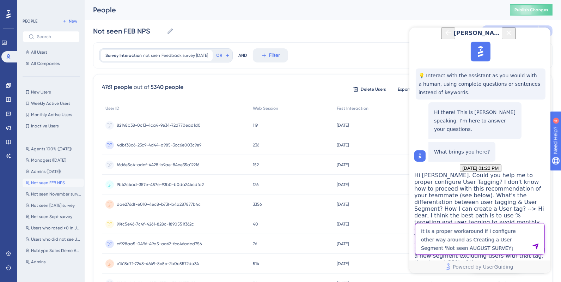
click at [478, 248] on textarea "It is a proper workaround If I configure other way around as Creating a User Se…" at bounding box center [480, 239] width 130 height 32
drag, startPoint x: 481, startPoint y: 248, endPoint x: 418, endPoint y: 229, distance: 65.6
click at [418, 229] on textarea "It is a proper workaround If I configure other way around as Creating a User Se…" at bounding box center [480, 239] width 130 height 32
paste textarea "suitable solution. What if I configure it the other way around, creating a user…"
click at [422, 231] on textarea "It is a suitable solution. What if I configure it the other way around, creatin…" at bounding box center [480, 239] width 130 height 32
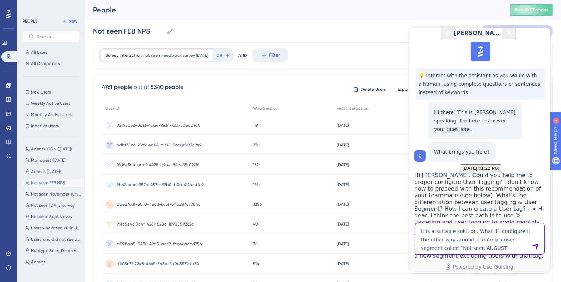
click at [422, 231] on textarea "It is a suitable solution. What if I configure it the other way around, creatin…" at bounding box center [480, 239] width 130 height 32
click at [459, 231] on textarea "Can you confirm that this workaround is a suitable solution. What if I configur…" at bounding box center [480, 234] width 130 height 40
drag, startPoint x: 462, startPoint y: 230, endPoint x: 394, endPoint y: 223, distance: 68.1
click at [409, 223] on html "[PERSON_NAME] 💡 Interact with the assistant as you would with a human, using co…" at bounding box center [479, 149] width 141 height 245
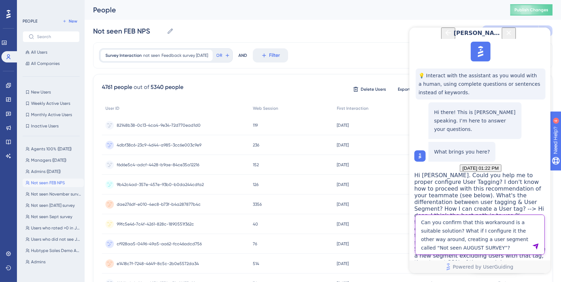
click at [424, 249] on textarea "Can you confirm that this workaround is a suitable solution? What if I configur…" at bounding box center [480, 234] width 130 height 40
type textarea "Can you confirm that this workaround is a suitable solution? What if I configur…"
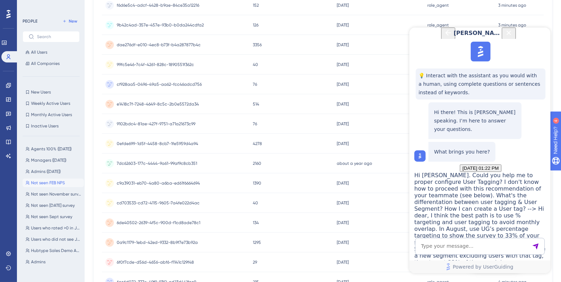
scroll to position [0, 0]
